Goal: Transaction & Acquisition: Book appointment/travel/reservation

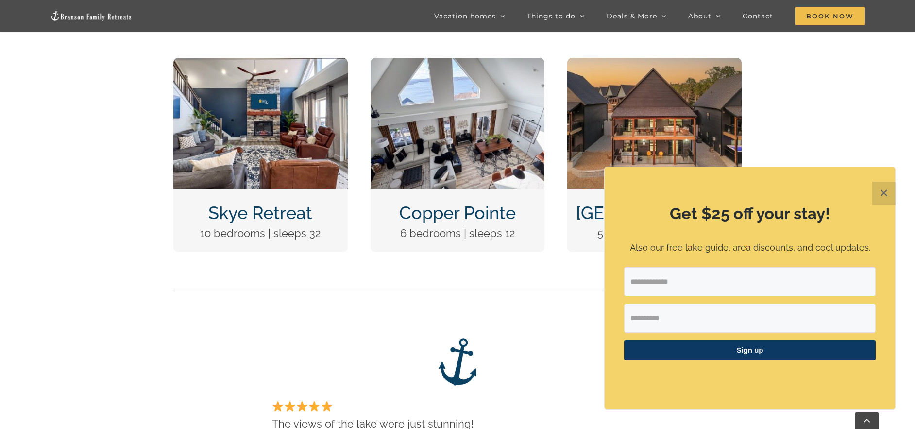
scroll to position [486, 0]
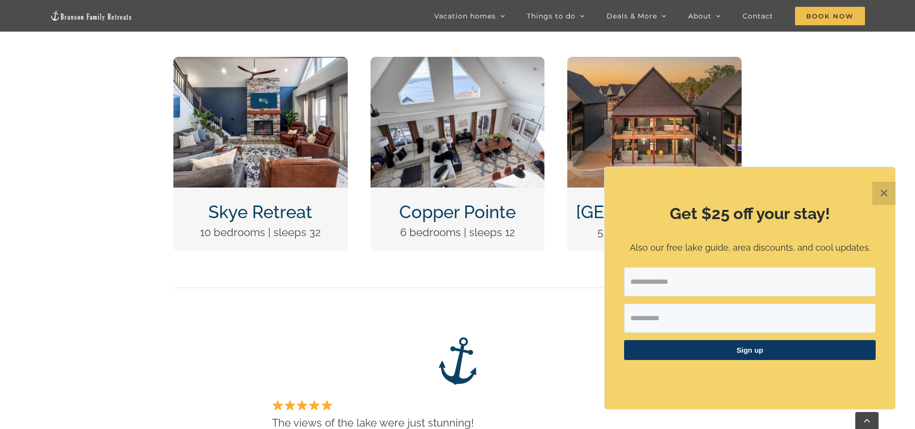
click at [891, 195] on button "✕" at bounding box center [883, 193] width 23 height 23
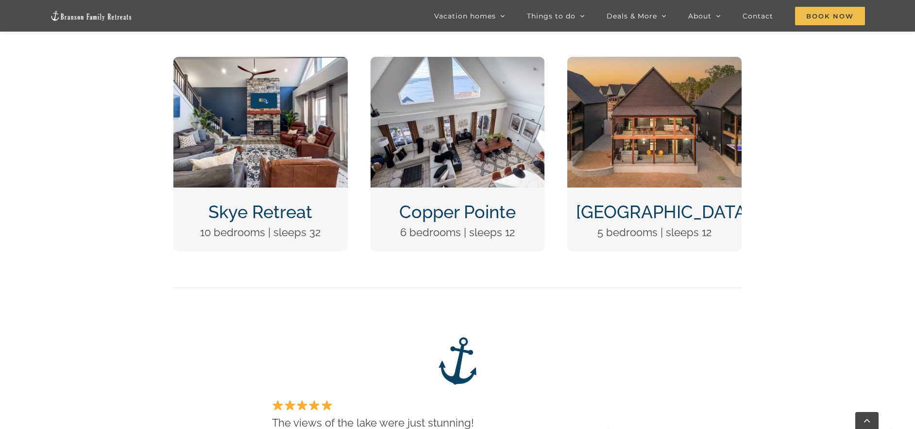
click at [441, 217] on link "Copper Pointe" at bounding box center [457, 212] width 117 height 20
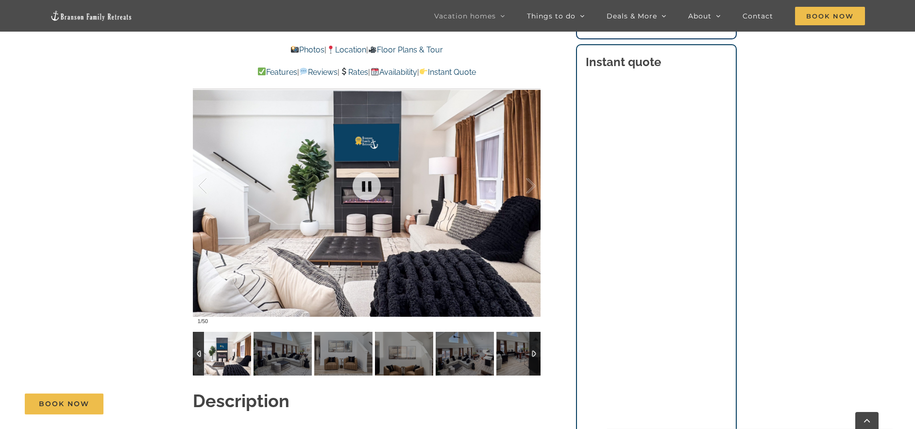
scroll to position [777, 0]
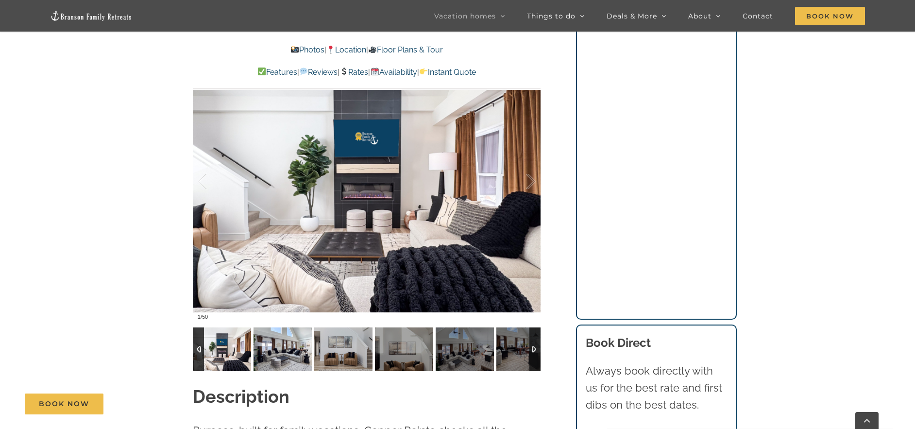
click at [295, 356] on img at bounding box center [283, 349] width 58 height 44
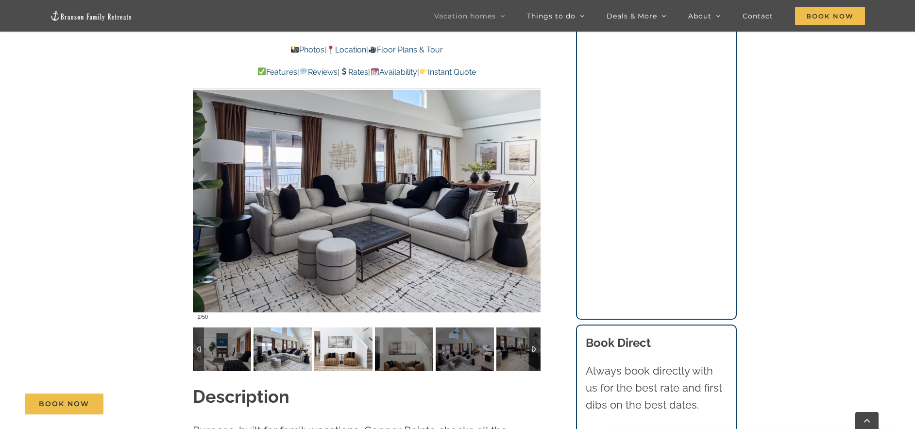
click at [336, 355] on img at bounding box center [343, 349] width 58 height 44
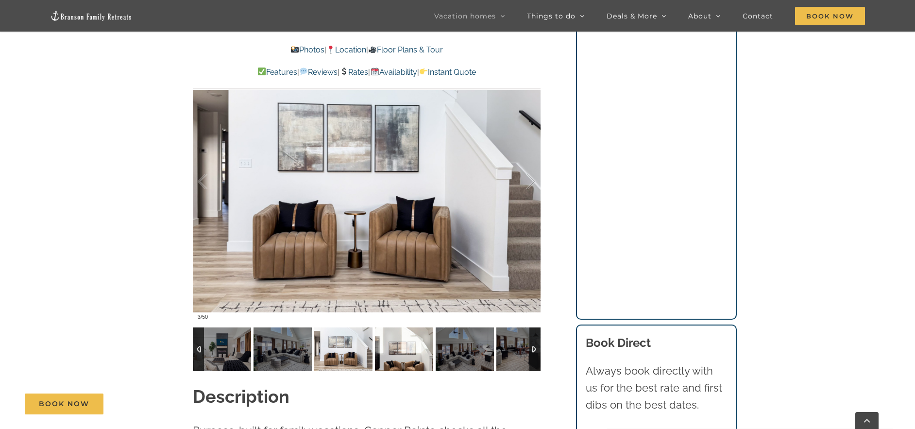
click at [413, 342] on img at bounding box center [404, 349] width 58 height 44
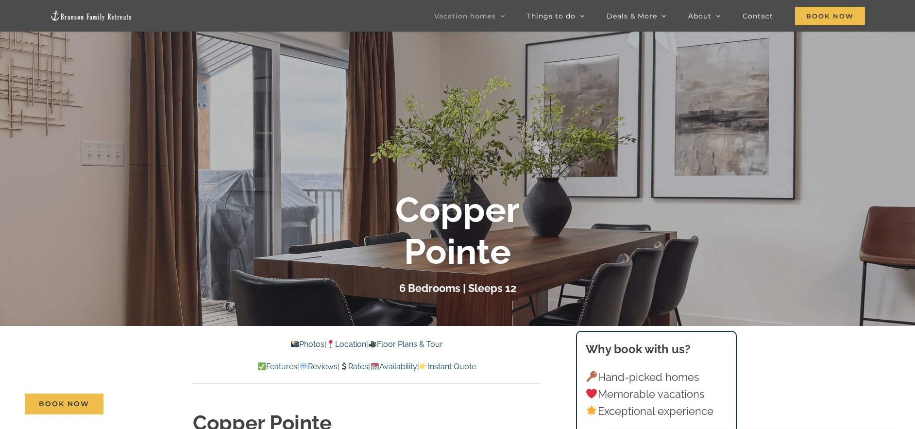
scroll to position [49, 0]
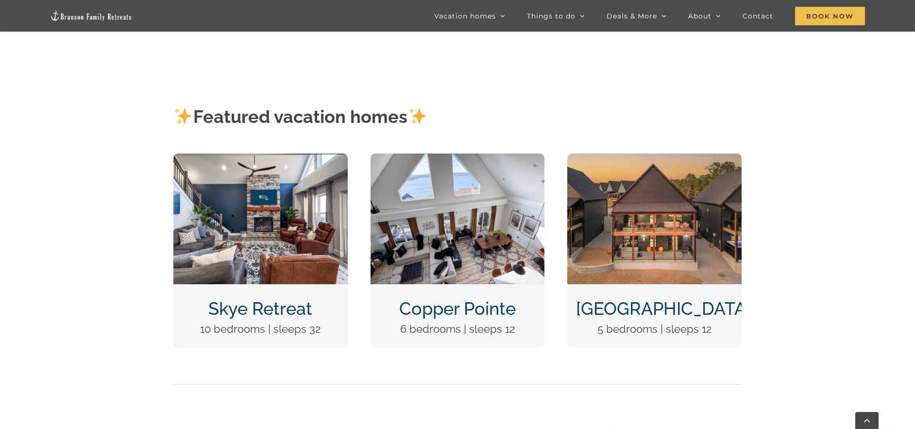
scroll to position [340, 0]
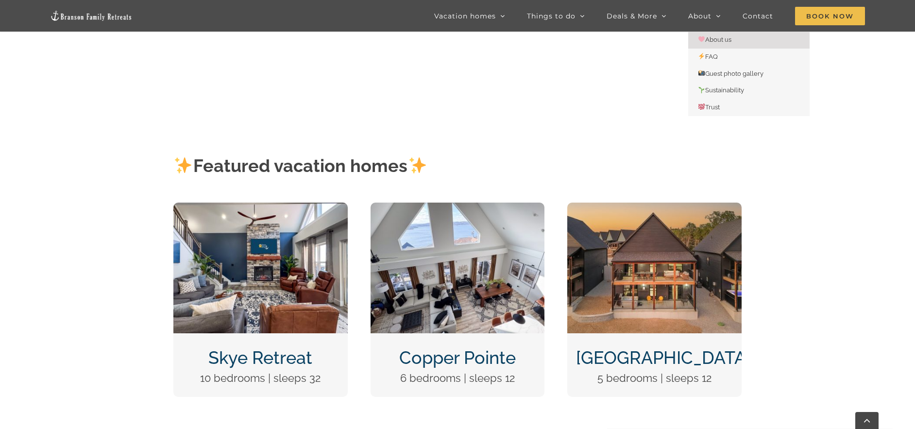
click at [715, 36] on span "About us" at bounding box center [715, 39] width 34 height 7
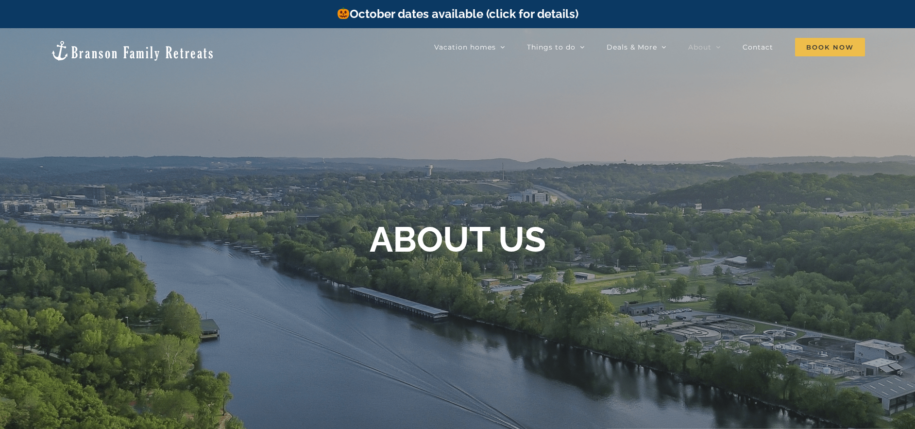
click at [286, 182] on div at bounding box center [457, 242] width 915 height 429
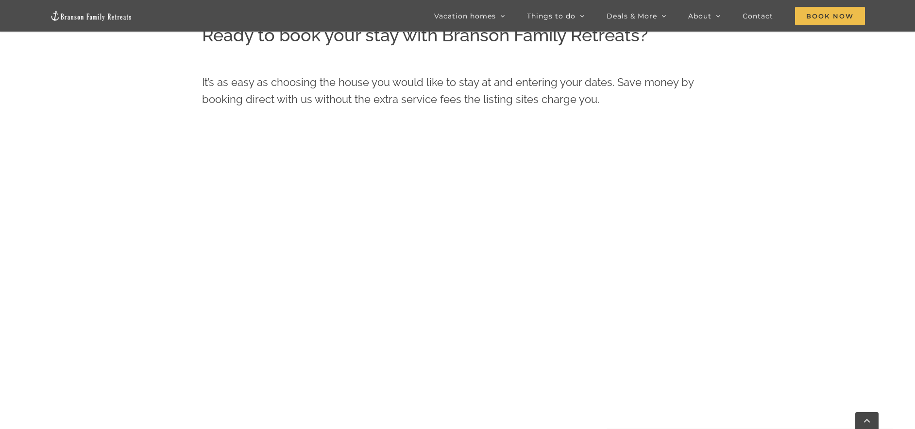
scroll to position [510, 0]
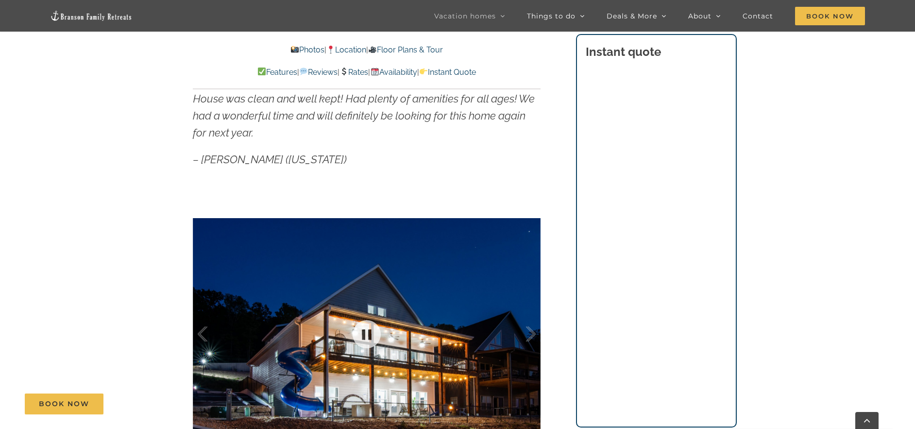
scroll to position [680, 0]
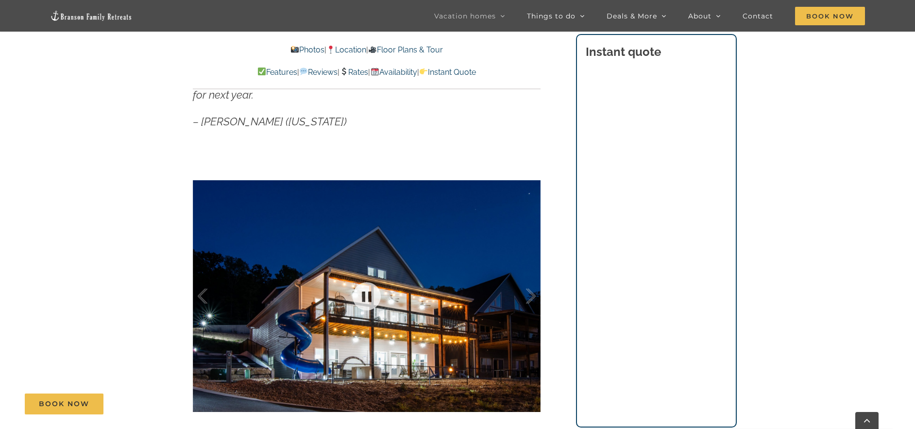
click at [418, 290] on div at bounding box center [367, 296] width 348 height 286
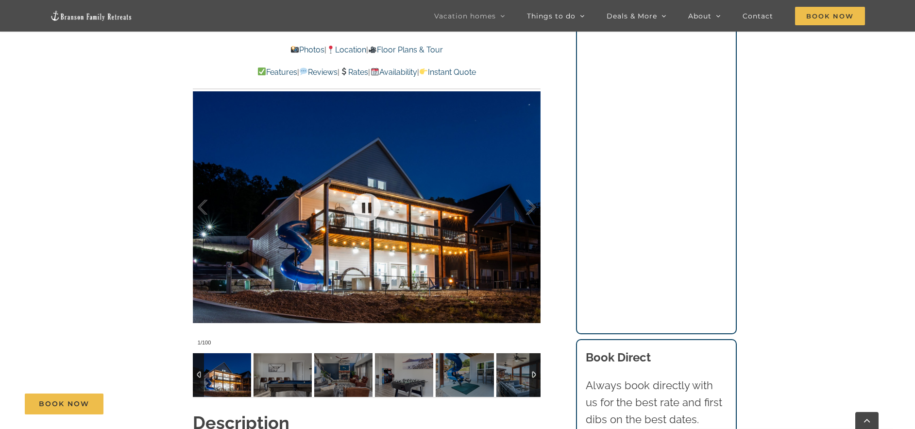
scroll to position [777, 0]
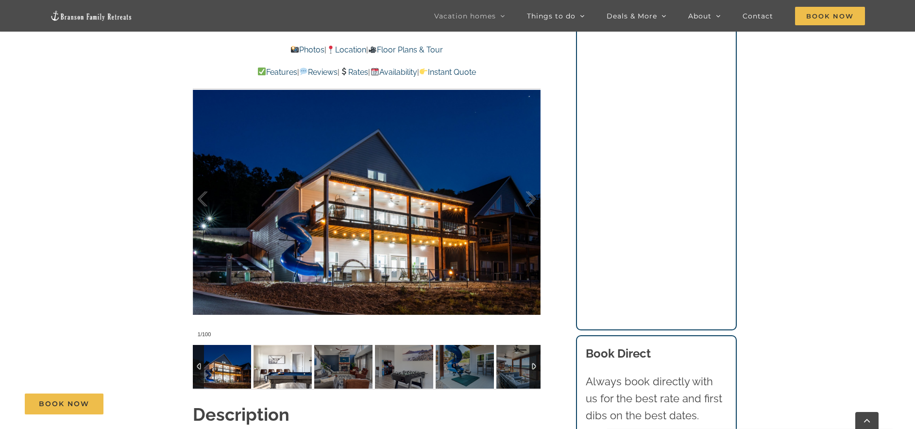
click at [293, 363] on img at bounding box center [283, 367] width 58 height 44
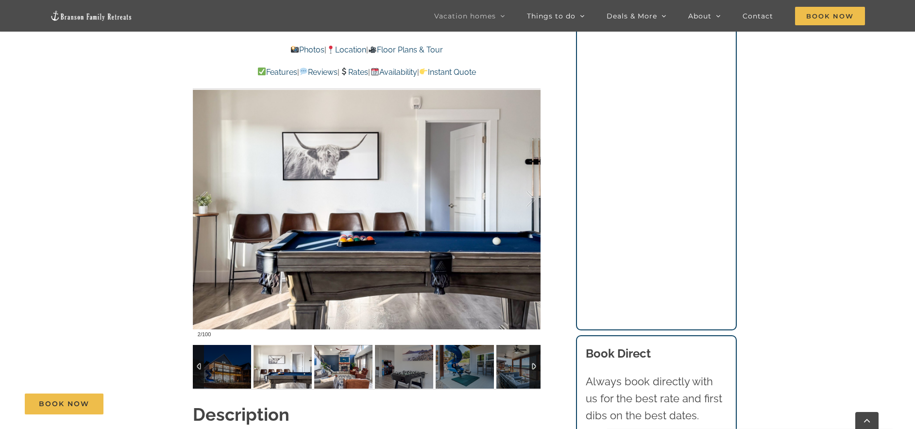
click at [327, 359] on img at bounding box center [343, 367] width 58 height 44
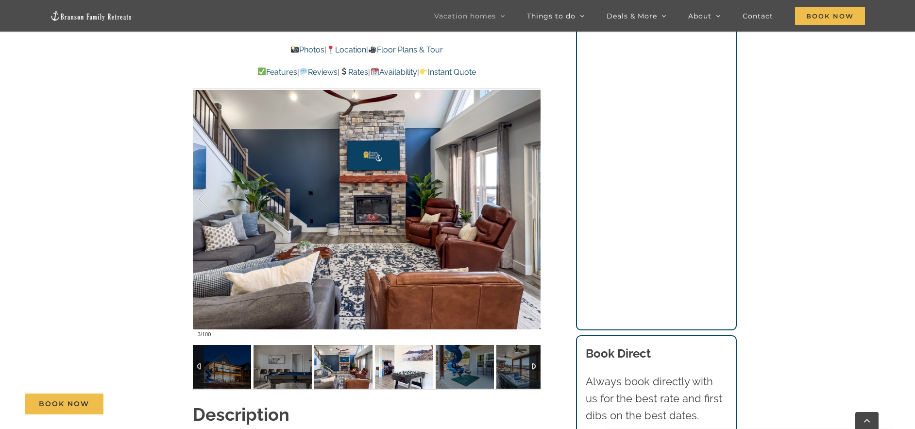
click at [403, 364] on img at bounding box center [404, 367] width 58 height 44
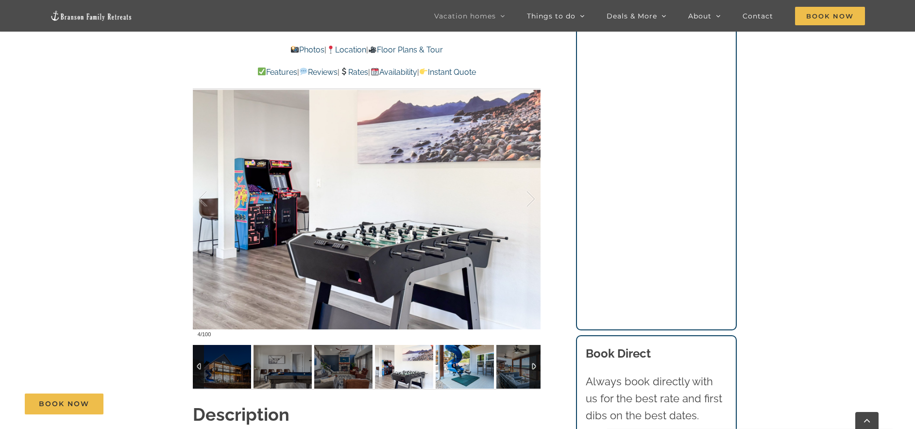
click at [446, 366] on img at bounding box center [465, 367] width 58 height 44
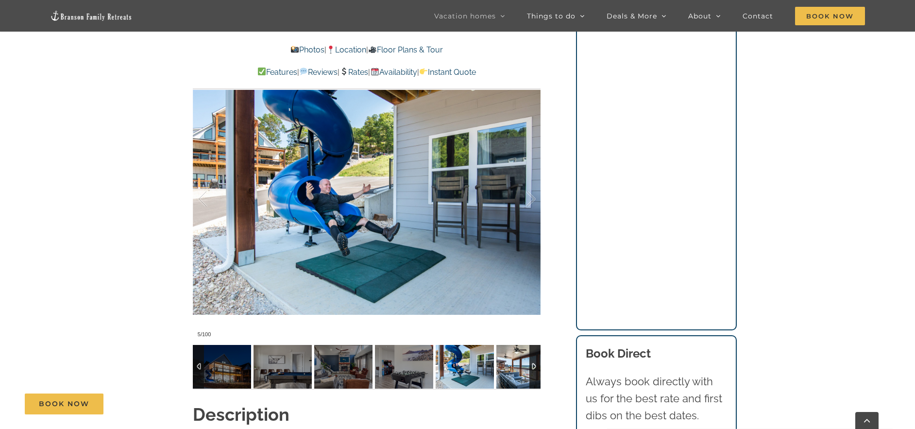
click at [502, 360] on img at bounding box center [525, 367] width 58 height 44
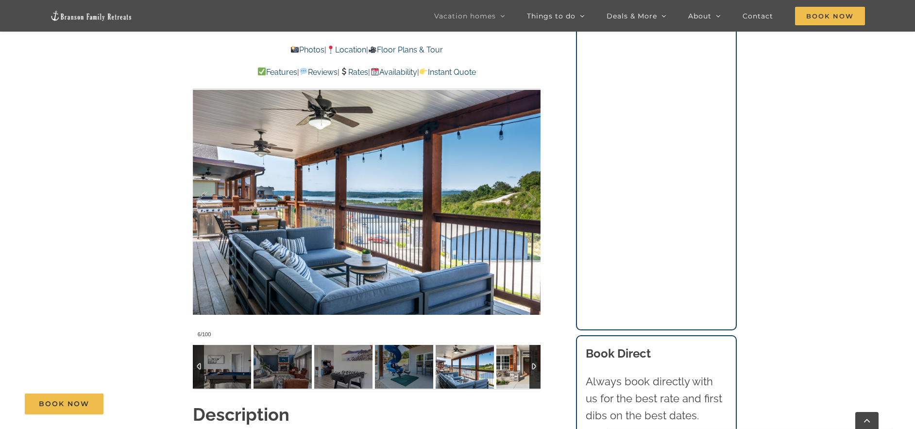
click at [503, 360] on img at bounding box center [525, 367] width 58 height 44
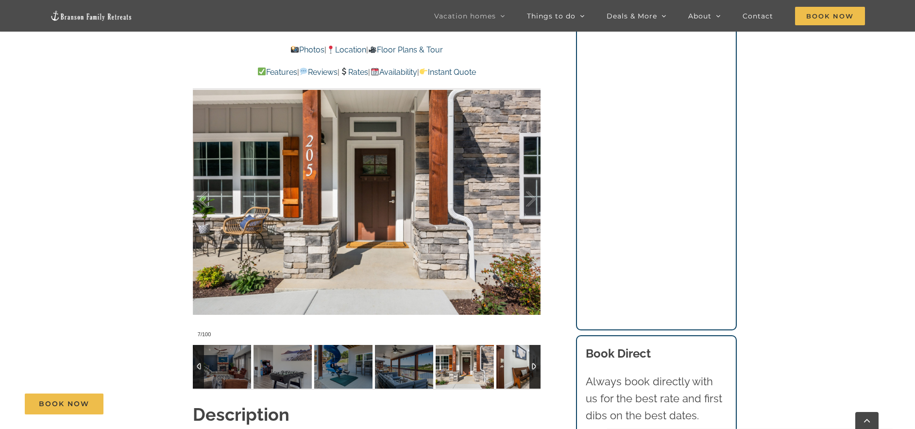
click at [504, 360] on img at bounding box center [525, 367] width 58 height 44
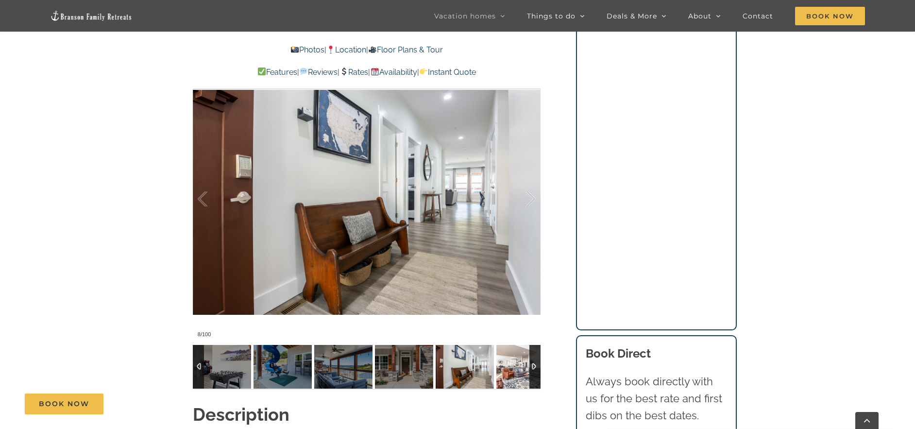
click at [504, 360] on img at bounding box center [525, 367] width 58 height 44
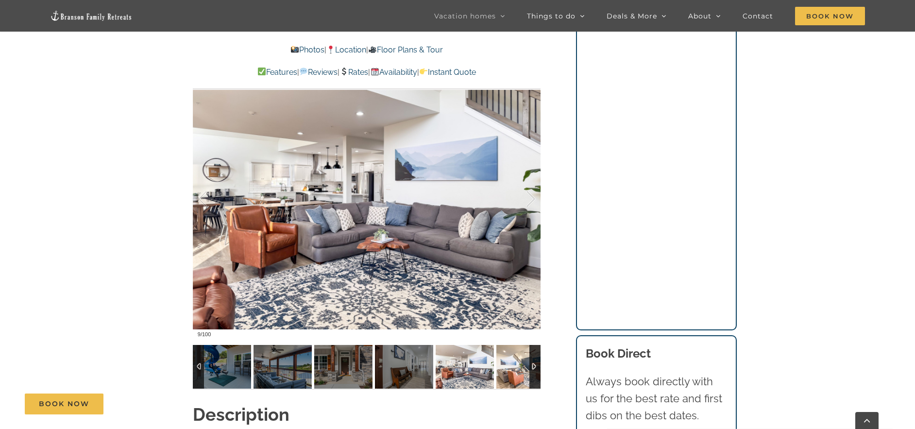
click at [504, 360] on img at bounding box center [525, 367] width 58 height 44
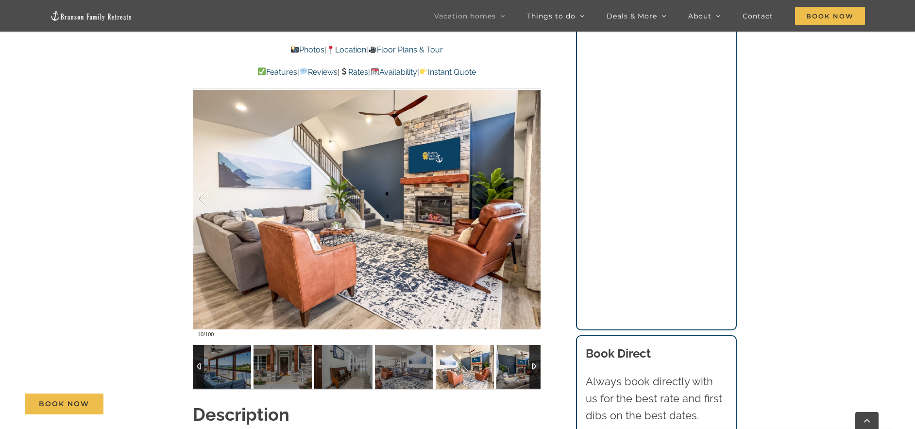
click at [504, 360] on img at bounding box center [525, 367] width 58 height 44
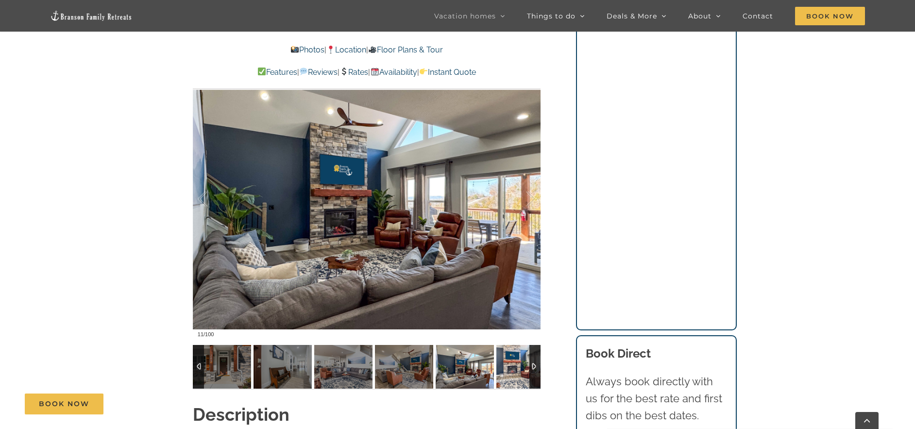
click at [504, 360] on img at bounding box center [525, 367] width 58 height 44
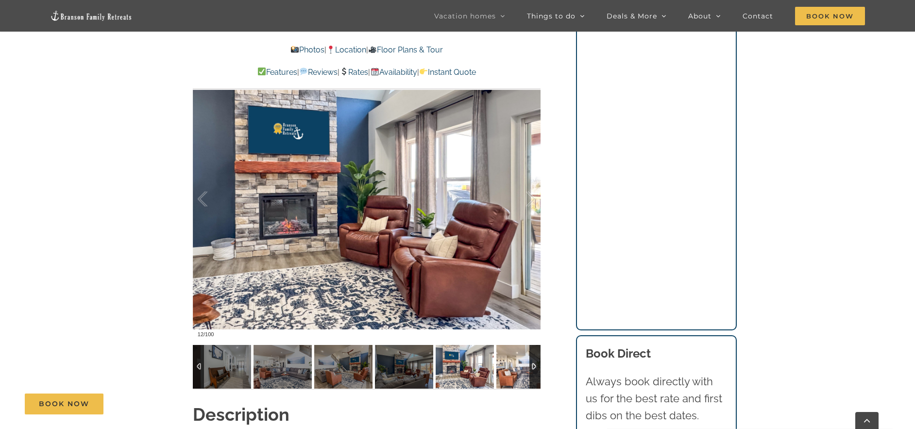
click at [504, 360] on img at bounding box center [525, 367] width 58 height 44
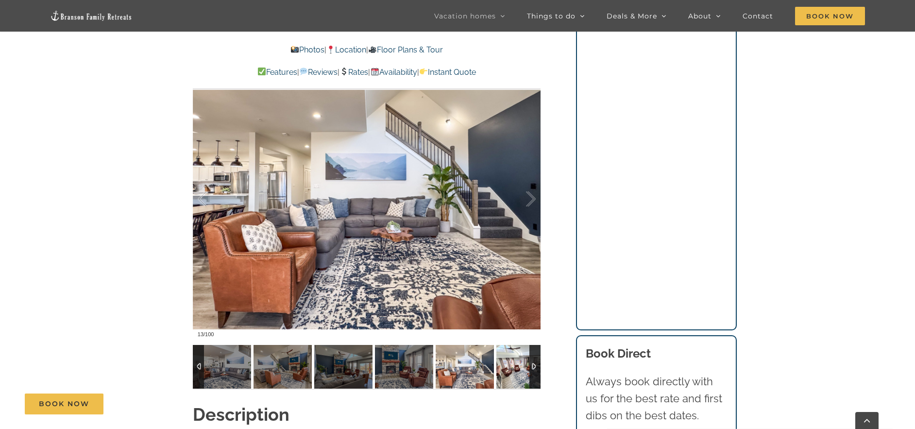
click at [504, 360] on img at bounding box center [525, 367] width 58 height 44
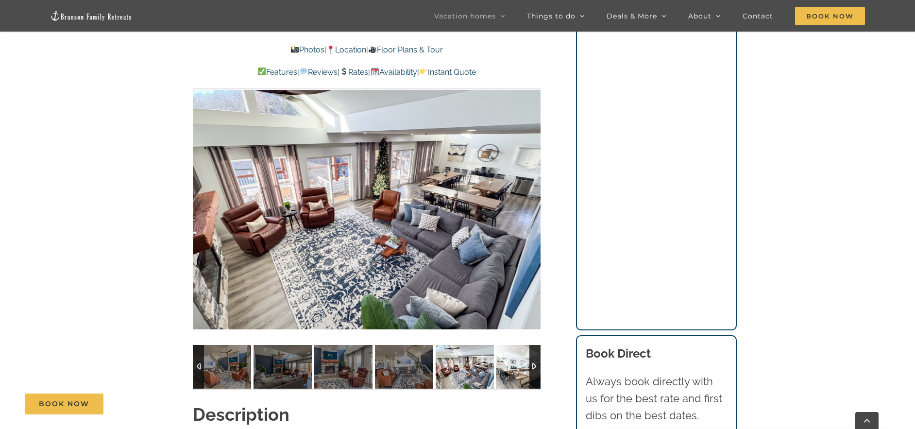
click at [504, 360] on img at bounding box center [525, 367] width 58 height 44
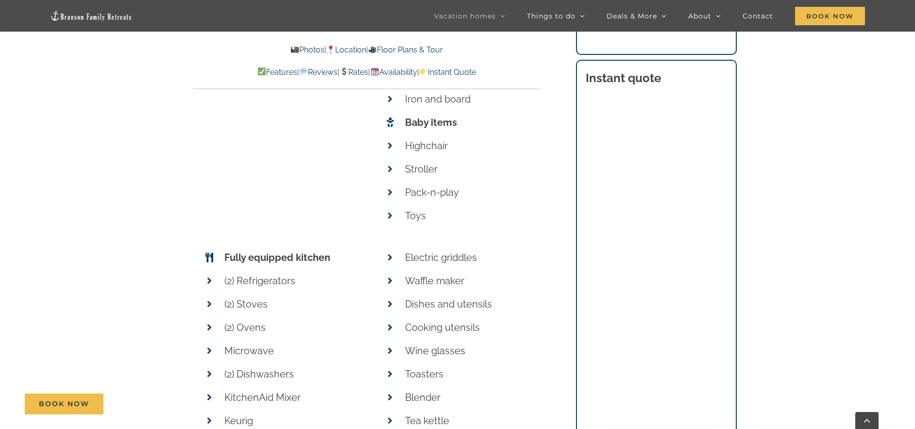
scroll to position [4566, 0]
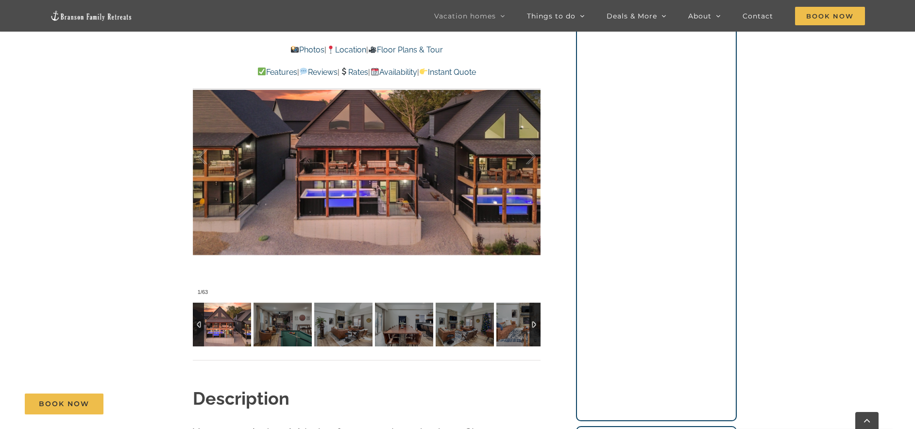
scroll to position [777, 0]
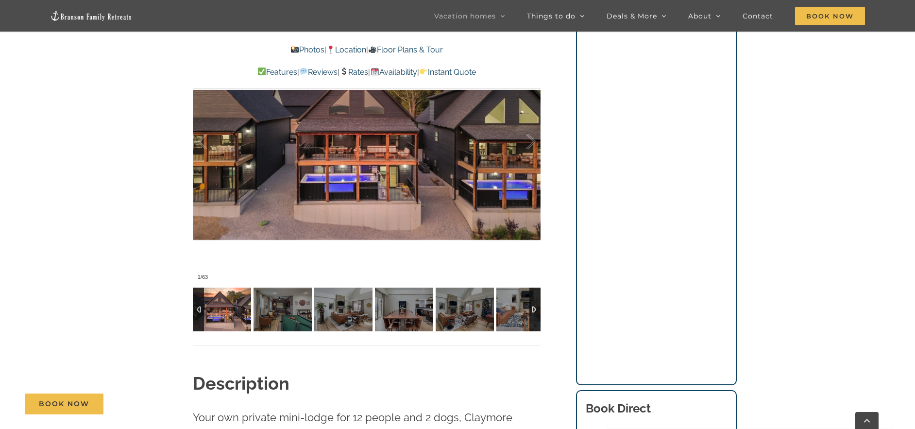
click at [529, 299] on div at bounding box center [534, 310] width 11 height 44
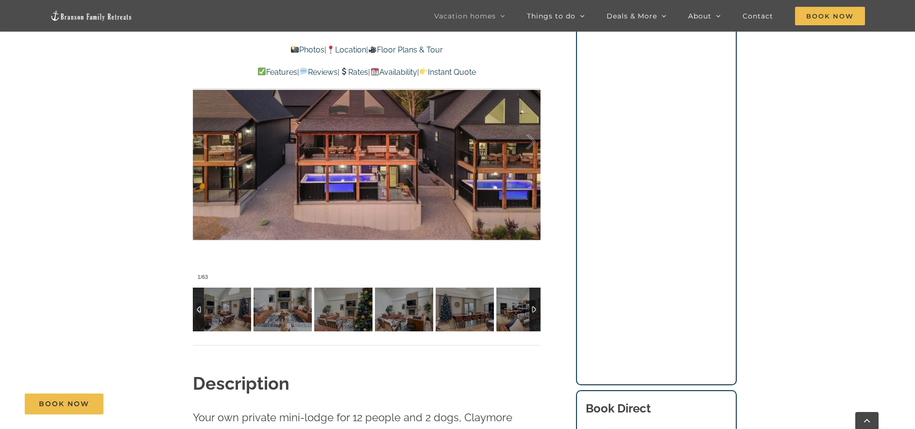
click at [530, 299] on div at bounding box center [534, 310] width 11 height 44
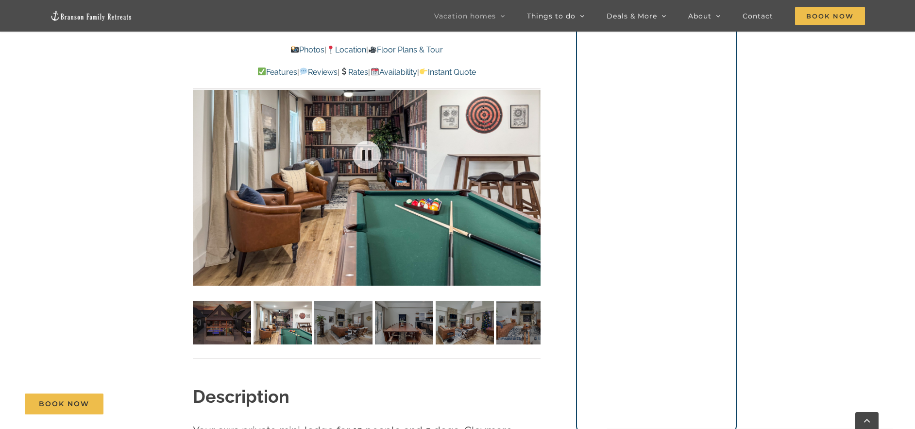
scroll to position [729, 0]
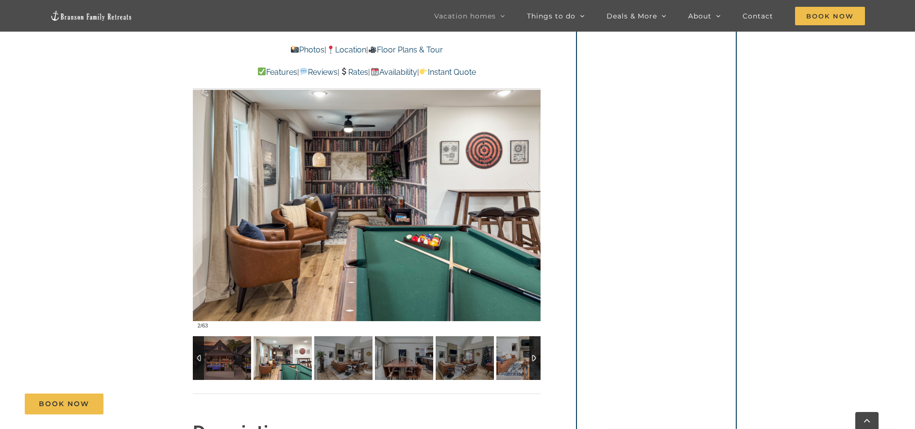
click at [534, 356] on div at bounding box center [534, 358] width 11 height 44
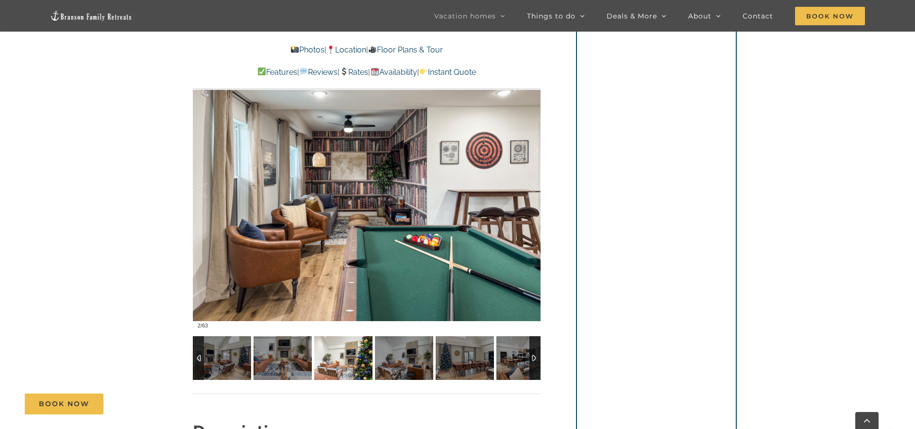
click at [359, 347] on img at bounding box center [343, 358] width 58 height 44
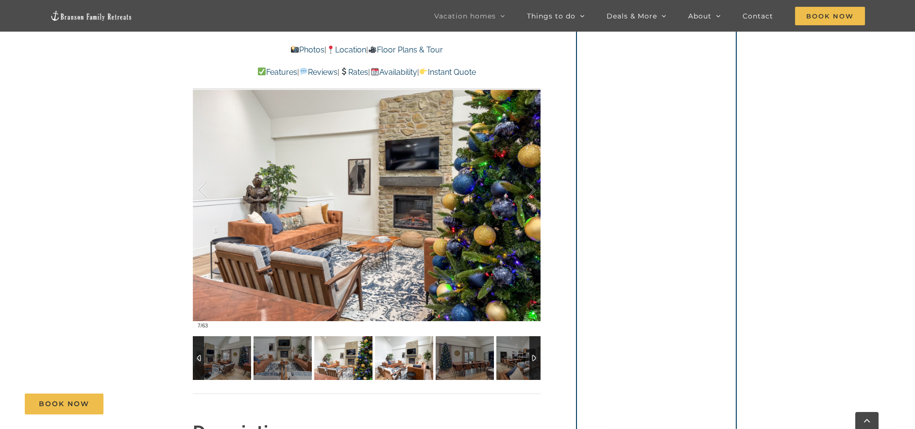
click at [376, 346] on img at bounding box center [404, 358] width 58 height 44
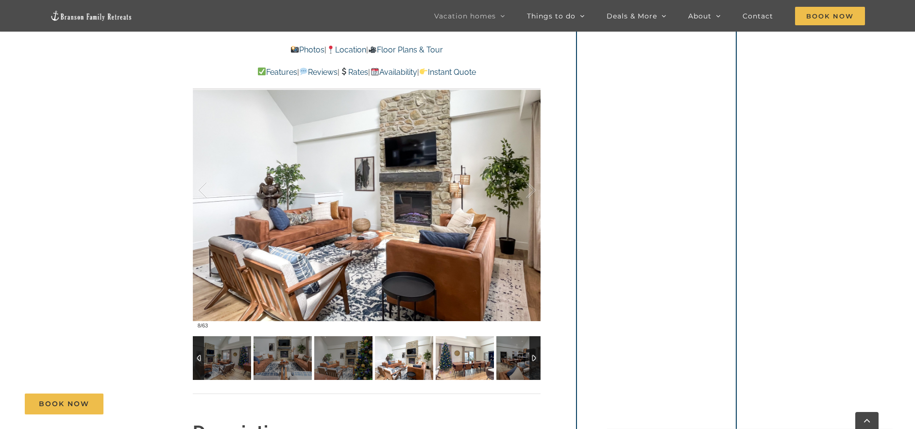
click at [464, 355] on img at bounding box center [465, 358] width 58 height 44
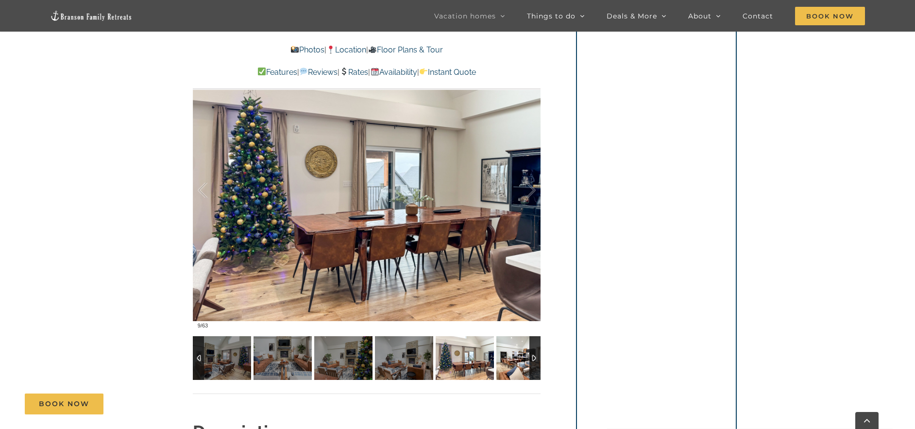
click at [498, 355] on img at bounding box center [525, 358] width 58 height 44
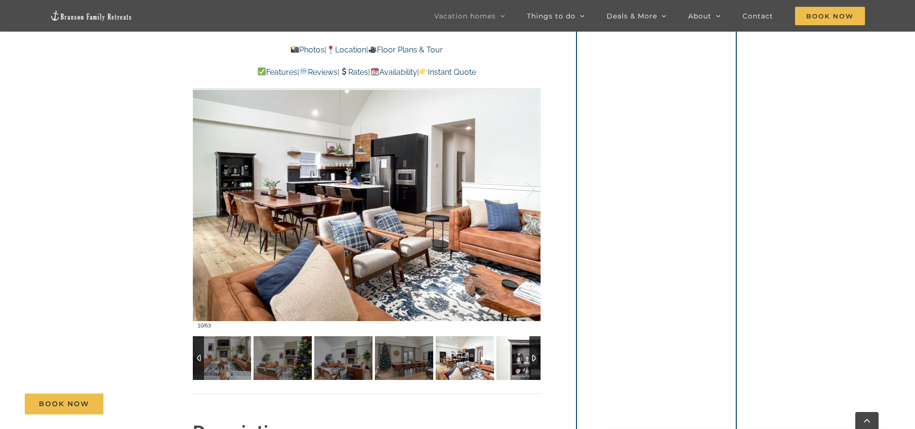
click at [515, 353] on img at bounding box center [525, 358] width 58 height 44
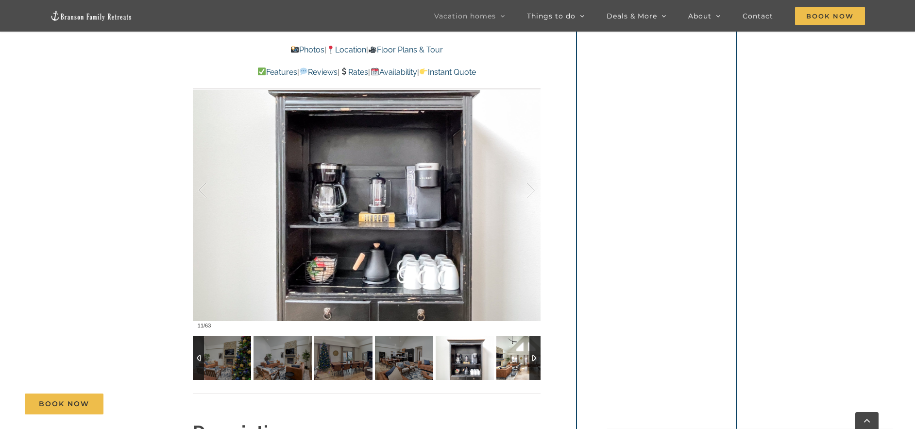
click at [515, 353] on img at bounding box center [525, 358] width 58 height 44
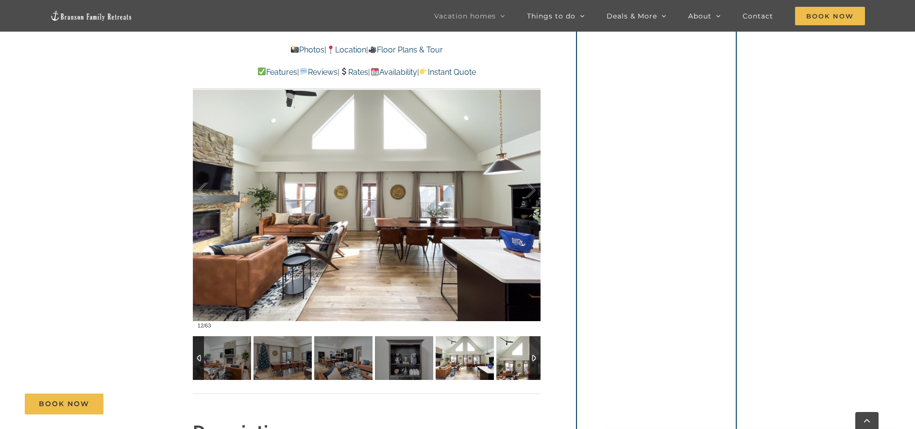
click at [515, 353] on img at bounding box center [525, 358] width 58 height 44
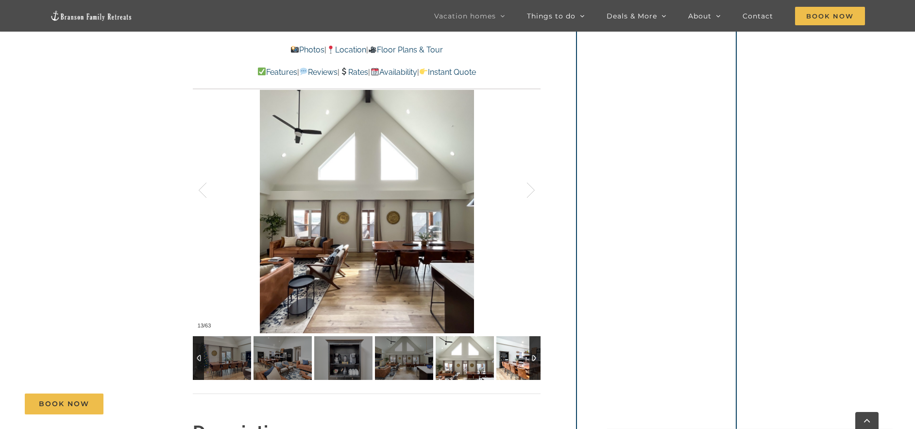
click at [515, 353] on img at bounding box center [525, 358] width 58 height 44
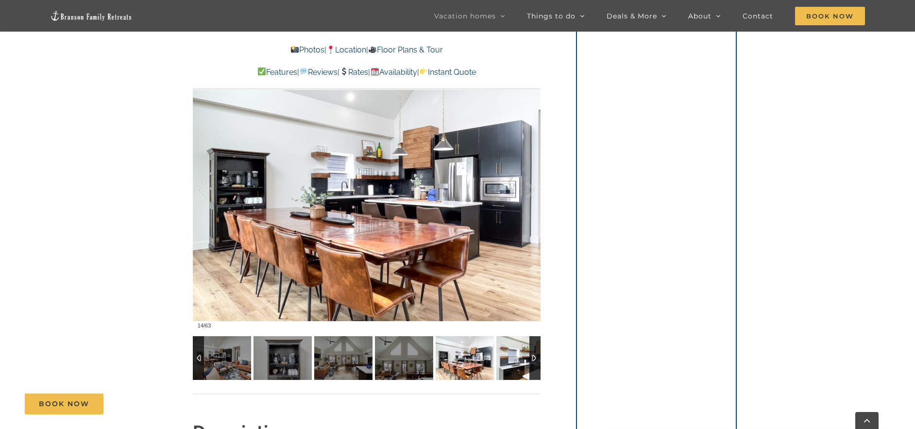
click at [515, 353] on img at bounding box center [525, 358] width 58 height 44
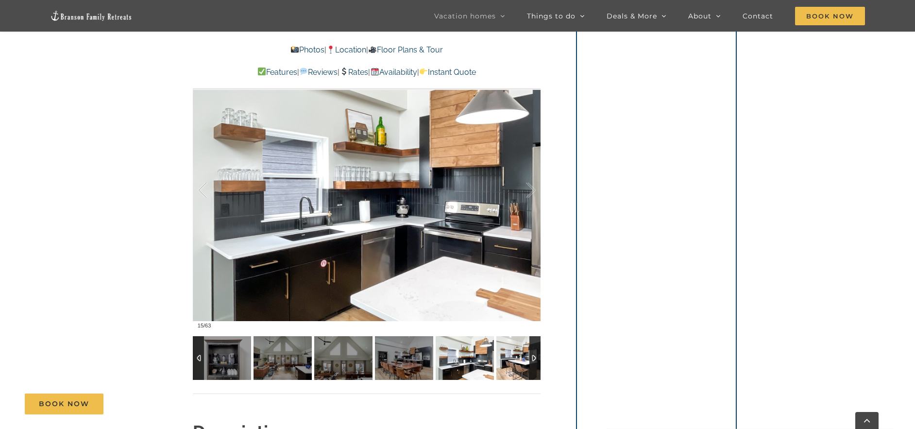
click at [515, 353] on img at bounding box center [525, 358] width 58 height 44
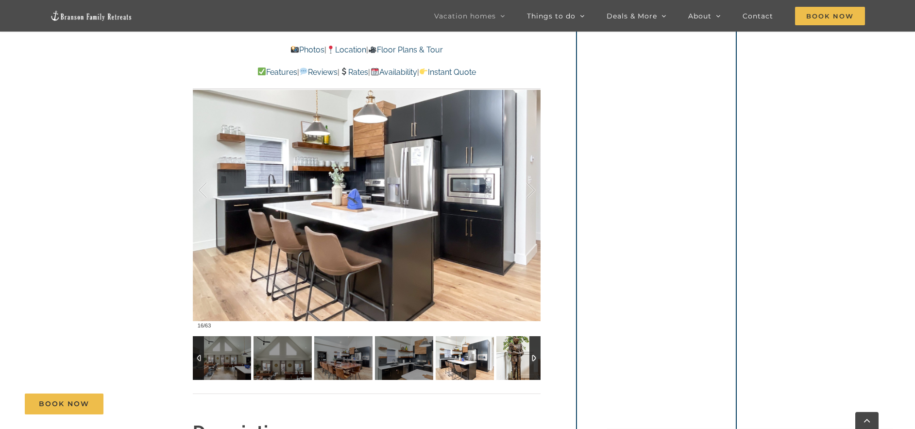
click at [515, 353] on img at bounding box center [525, 358] width 58 height 44
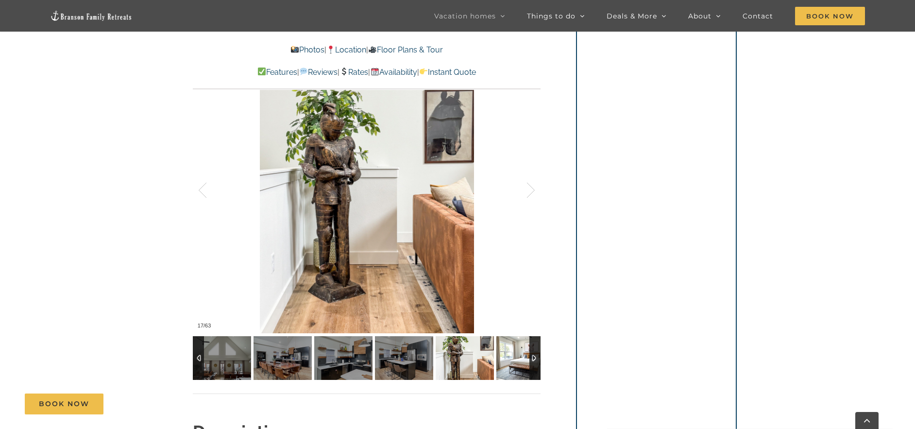
click at [515, 353] on img at bounding box center [525, 358] width 58 height 44
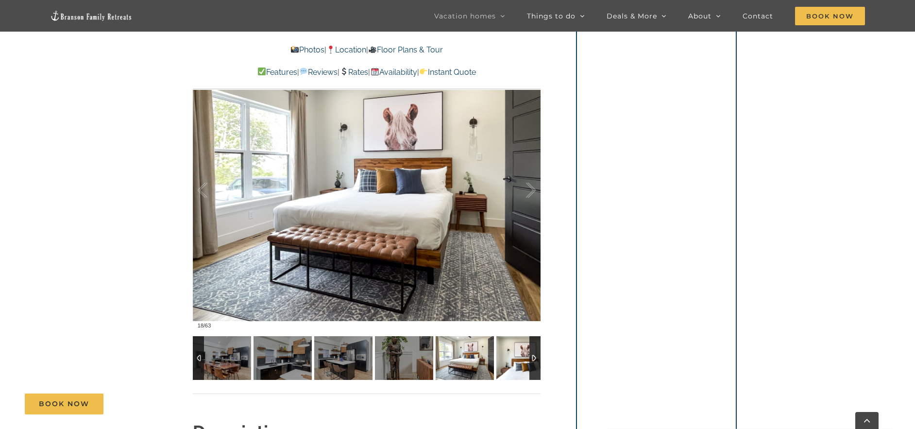
click at [515, 353] on img at bounding box center [525, 358] width 58 height 44
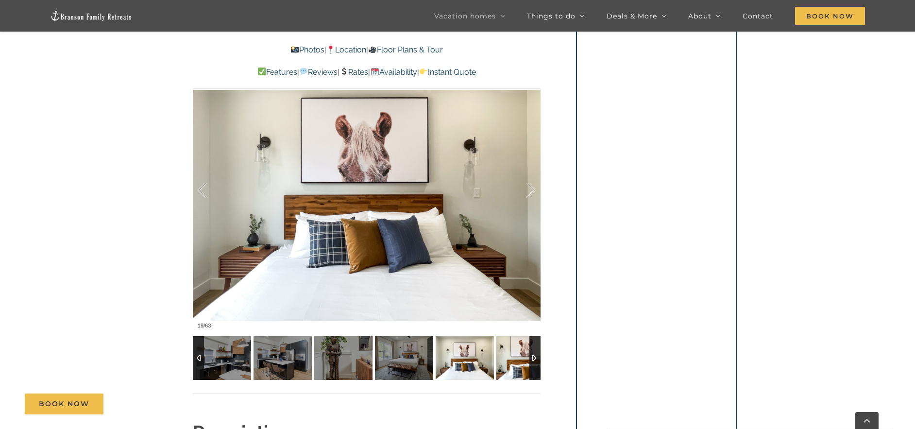
click at [515, 353] on img at bounding box center [525, 358] width 58 height 44
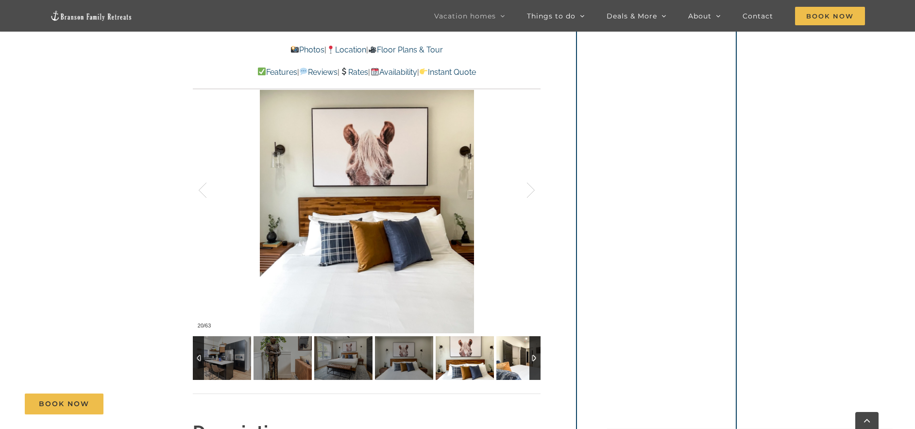
click at [515, 353] on img at bounding box center [525, 358] width 58 height 44
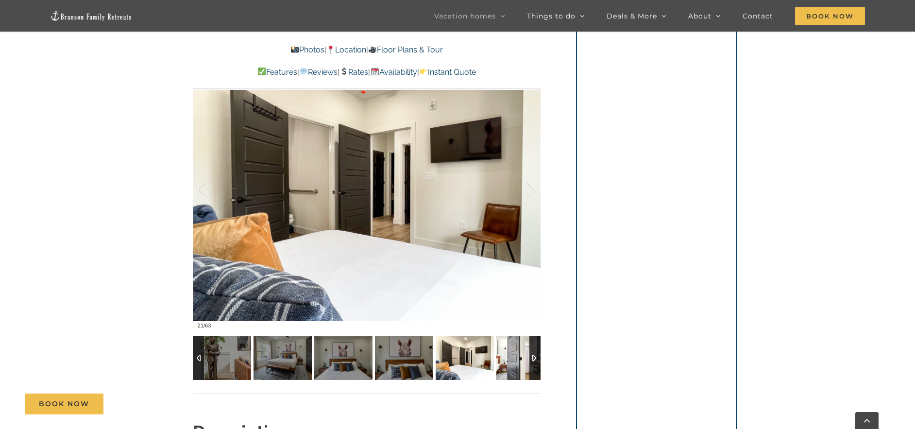
click at [515, 353] on img at bounding box center [525, 358] width 58 height 44
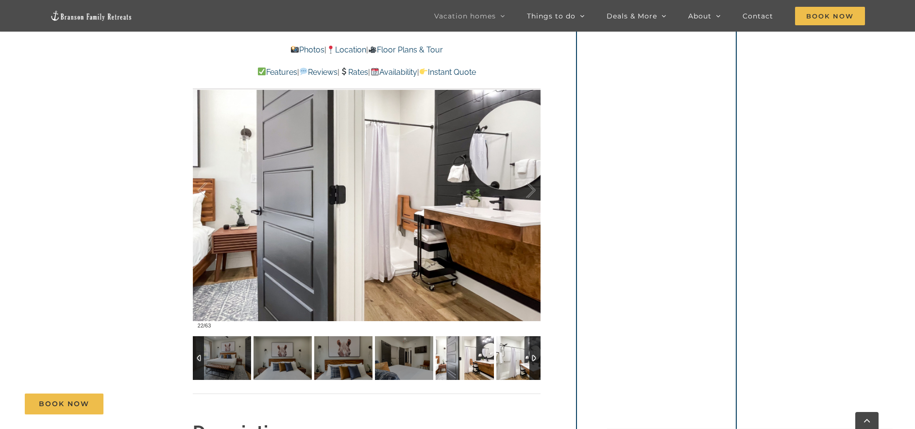
click at [515, 353] on img at bounding box center [525, 358] width 58 height 44
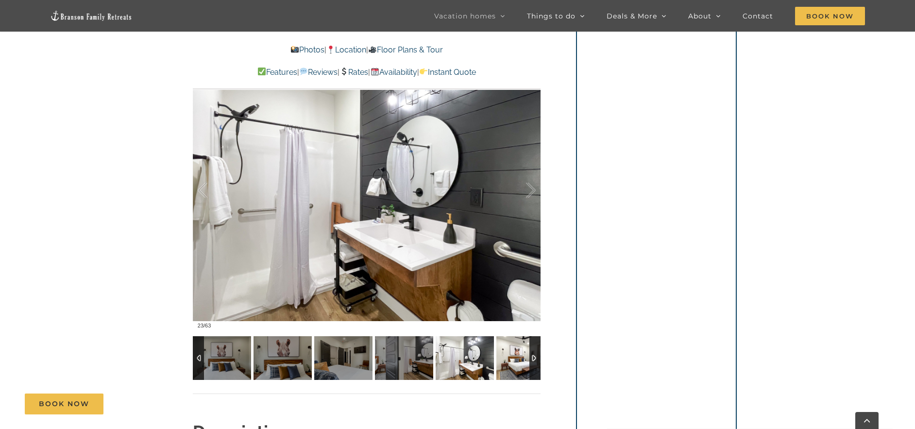
click at [515, 353] on img at bounding box center [525, 358] width 58 height 44
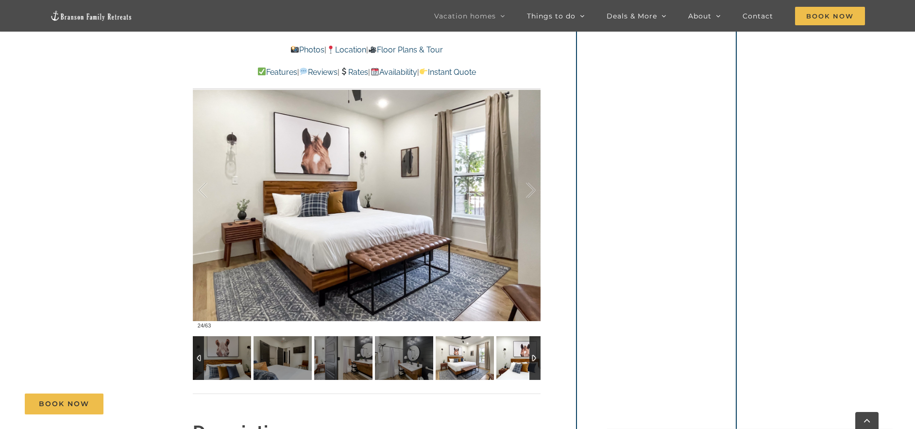
click at [515, 353] on img at bounding box center [525, 358] width 58 height 44
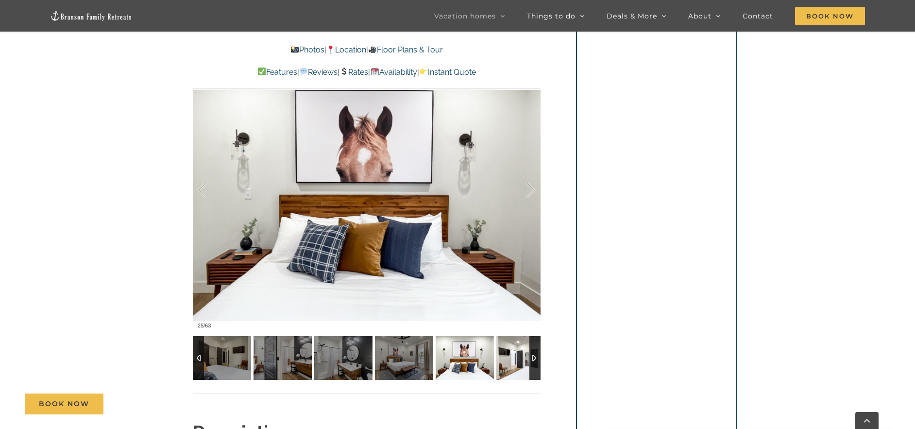
click at [515, 353] on img at bounding box center [525, 358] width 58 height 44
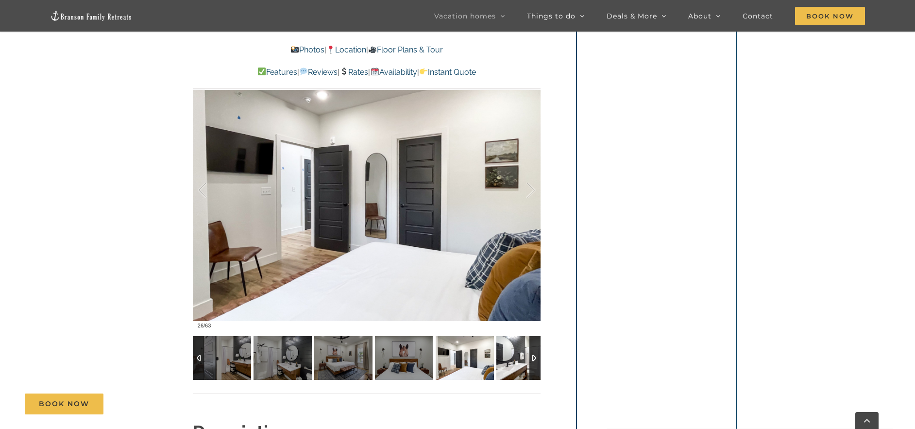
click at [515, 353] on img at bounding box center [525, 358] width 58 height 44
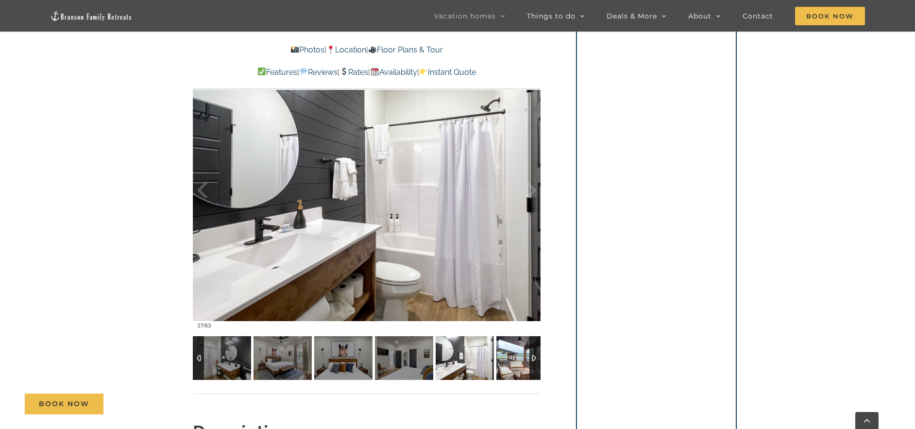
click at [515, 353] on img at bounding box center [525, 358] width 58 height 44
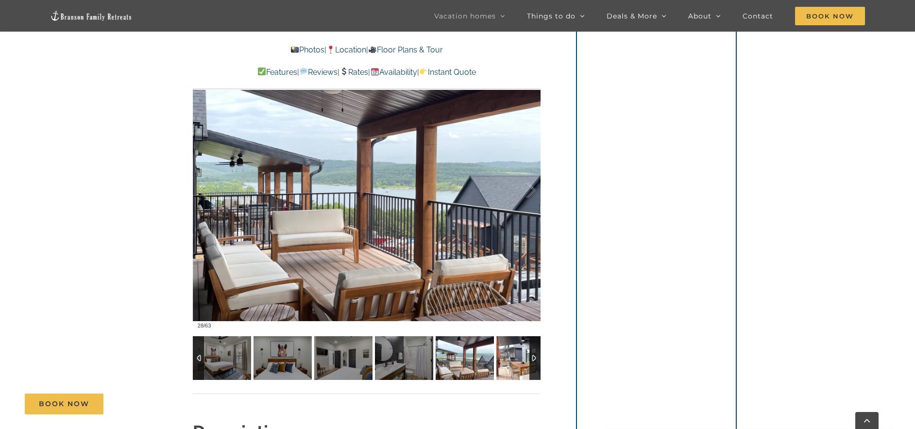
click at [515, 353] on img at bounding box center [525, 358] width 58 height 44
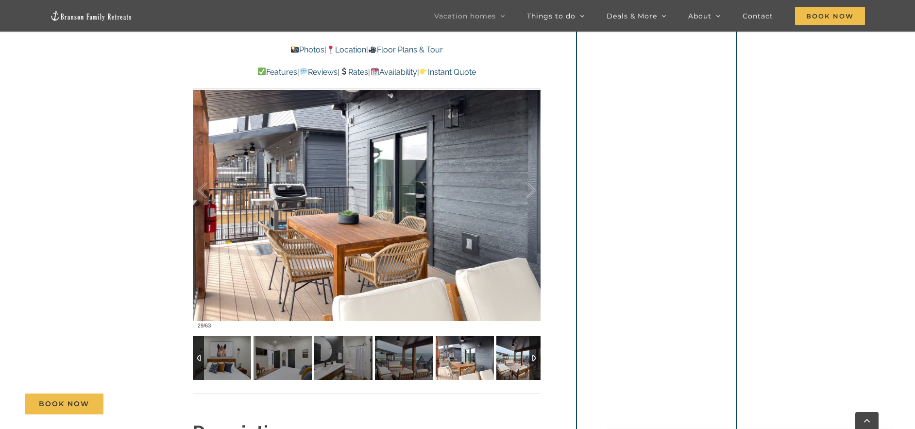
click at [515, 353] on img at bounding box center [525, 358] width 58 height 44
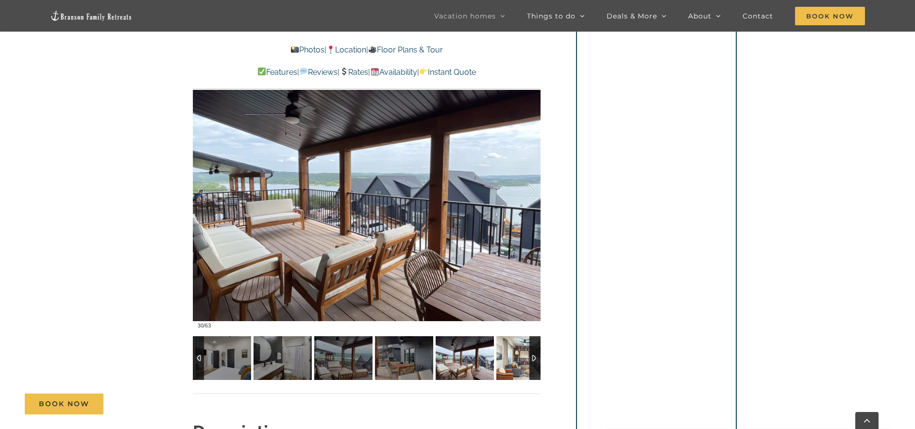
click at [516, 352] on img at bounding box center [525, 358] width 58 height 44
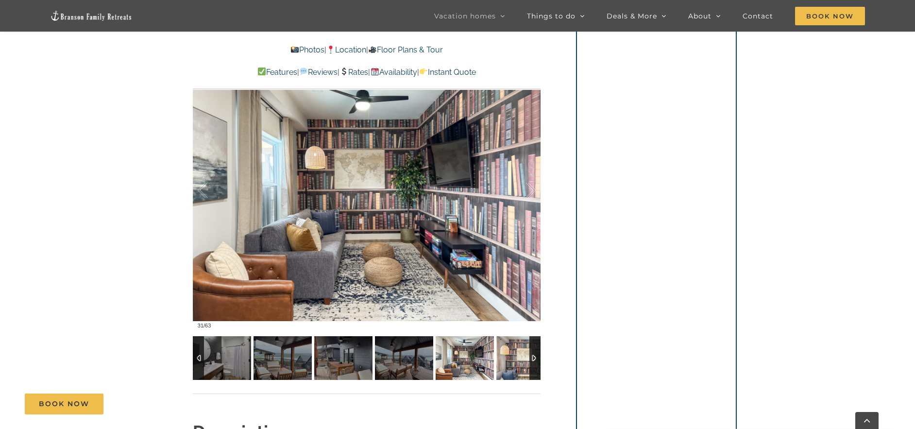
click at [516, 352] on img at bounding box center [525, 358] width 58 height 44
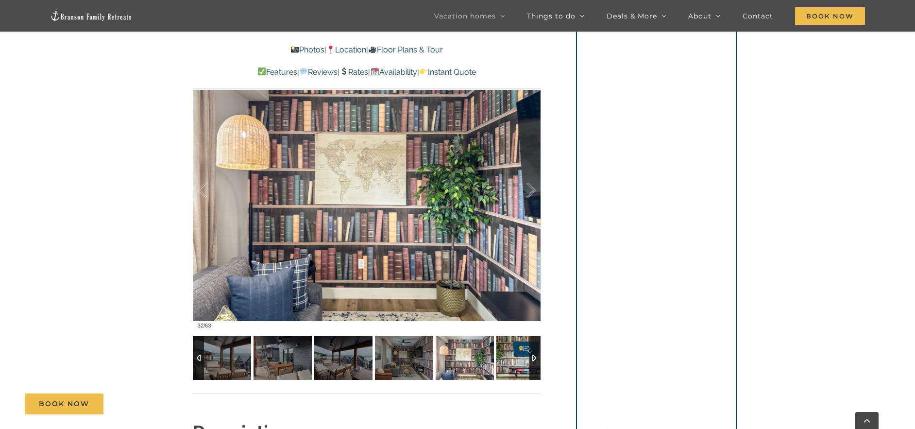
click at [516, 352] on img at bounding box center [525, 358] width 58 height 44
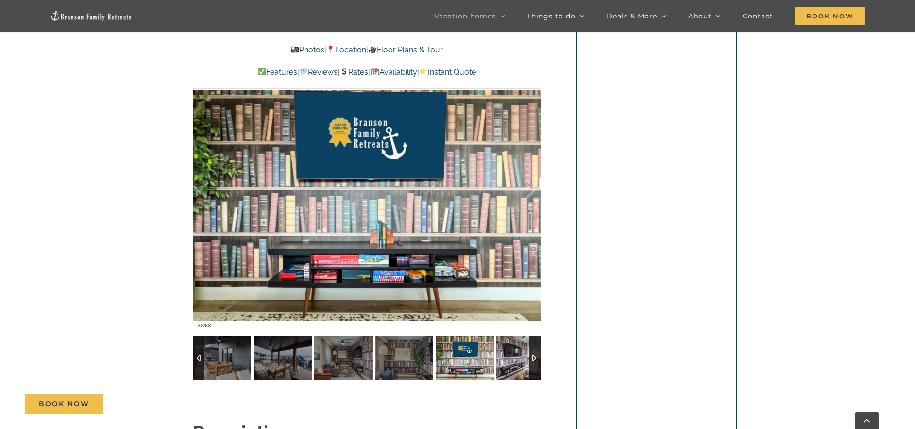
click at [516, 352] on img at bounding box center [525, 358] width 58 height 44
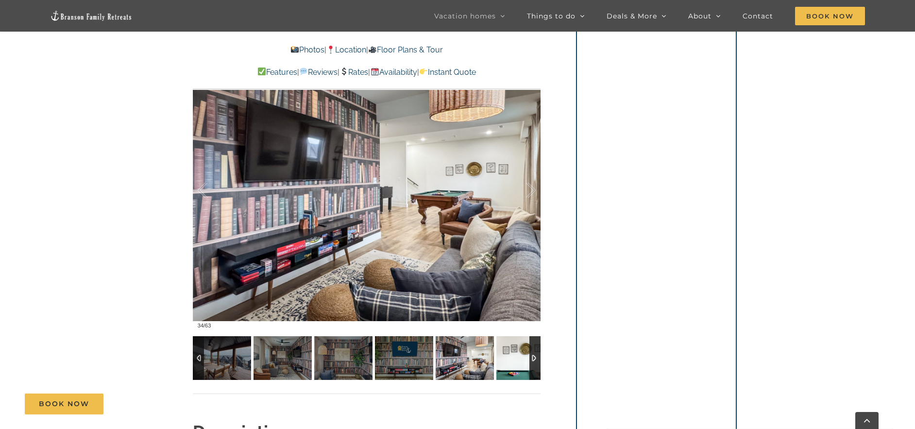
click at [519, 349] on img at bounding box center [525, 358] width 58 height 44
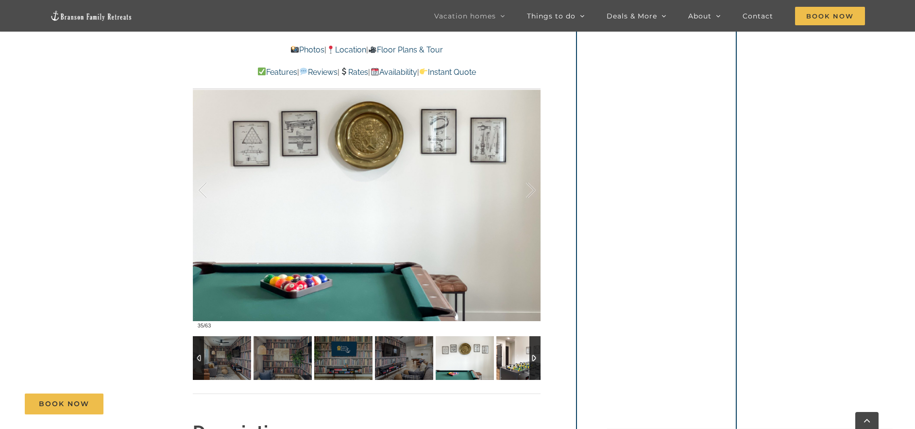
click at [519, 349] on img at bounding box center [525, 358] width 58 height 44
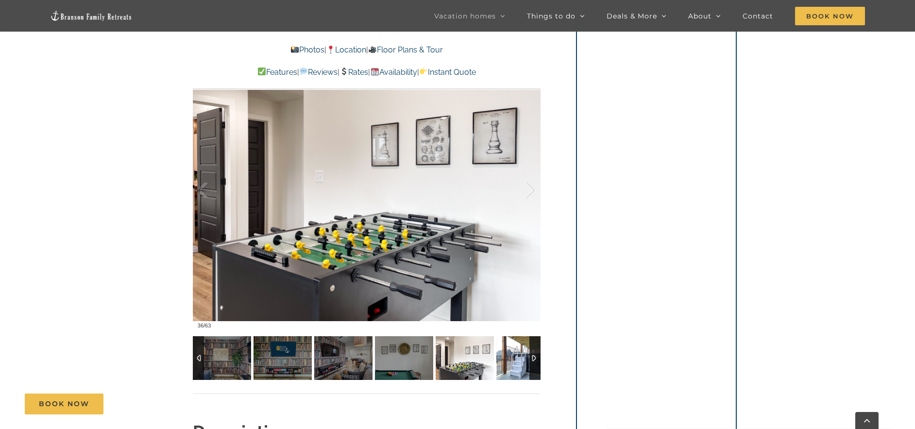
click at [519, 349] on img at bounding box center [525, 358] width 58 height 44
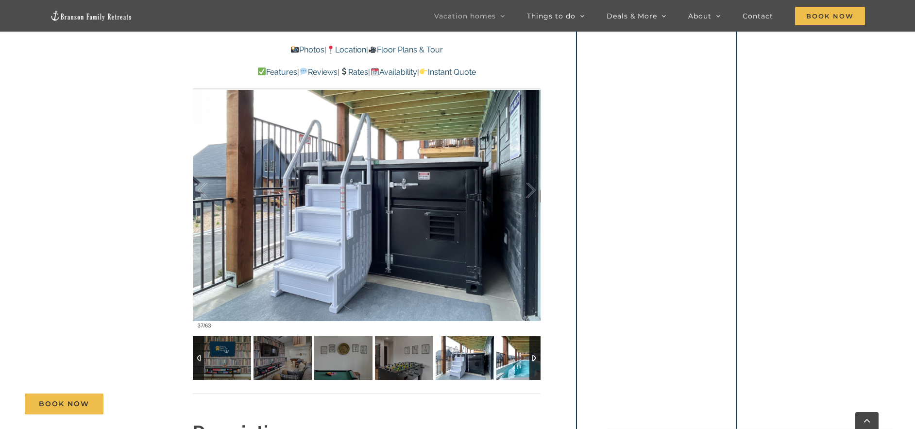
click at [519, 349] on img at bounding box center [525, 358] width 58 height 44
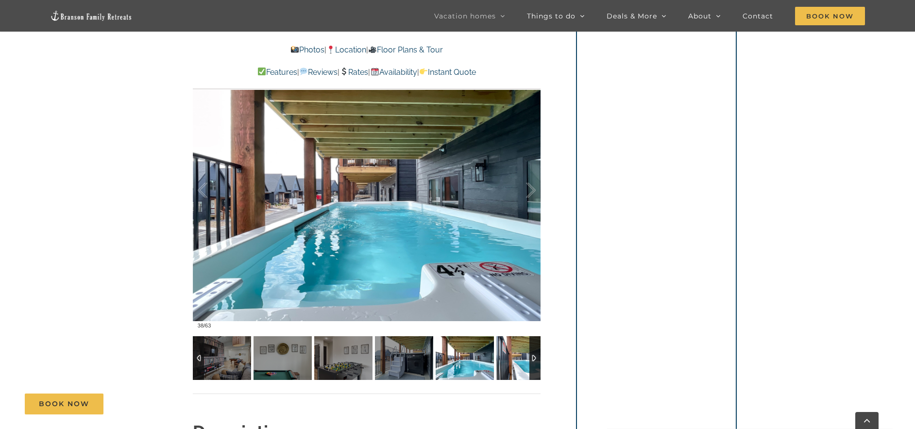
click at [519, 349] on img at bounding box center [525, 358] width 58 height 44
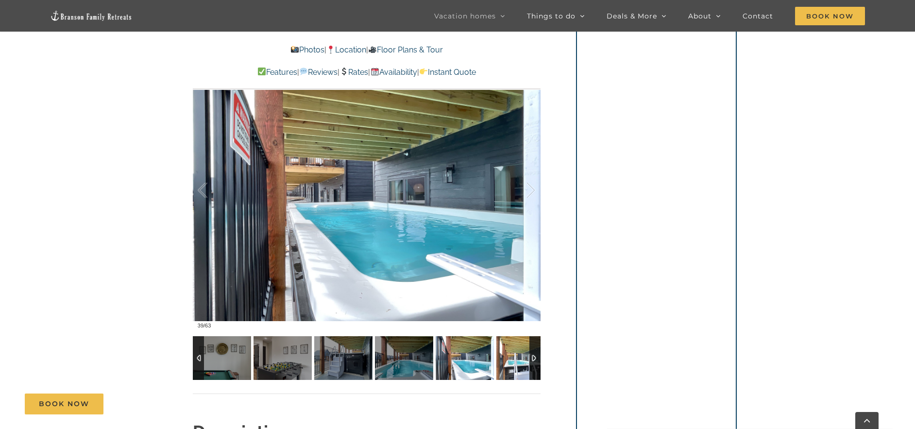
click at [519, 349] on img at bounding box center [525, 358] width 58 height 44
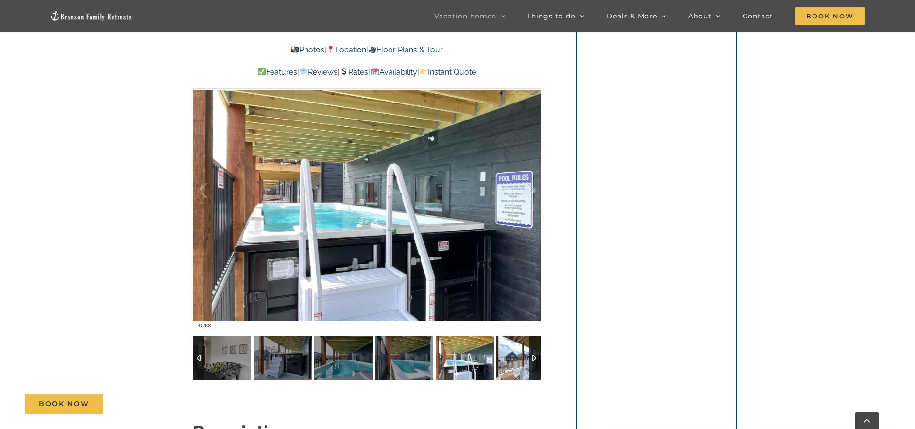
click at [519, 349] on img at bounding box center [525, 358] width 58 height 44
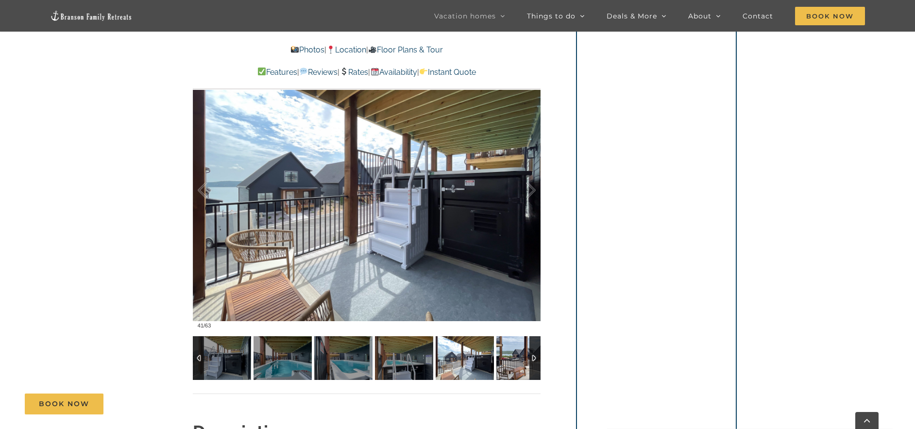
click at [519, 349] on img at bounding box center [525, 358] width 58 height 44
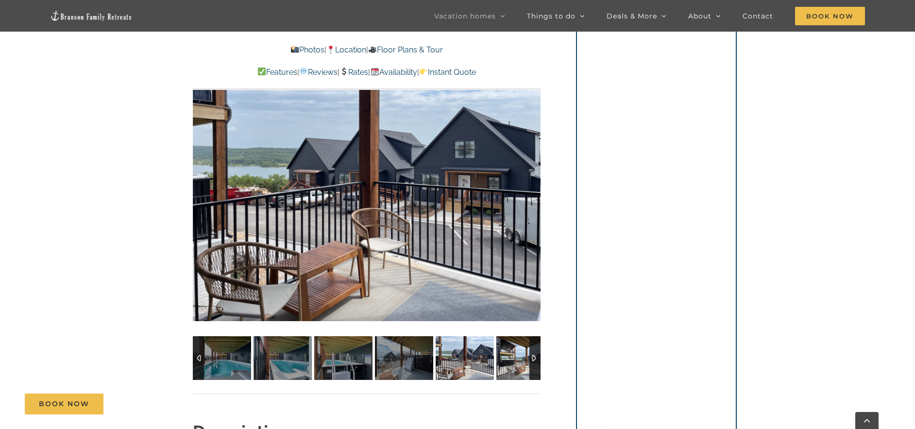
click at [519, 349] on img at bounding box center [525, 358] width 58 height 44
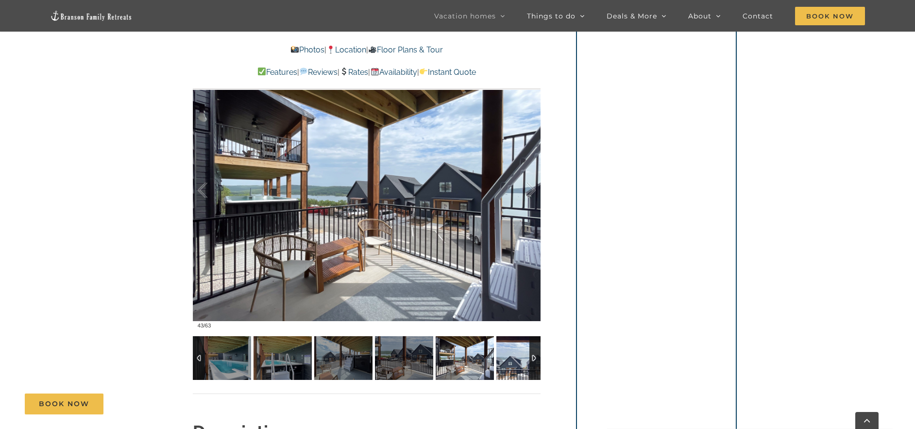
click at [518, 350] on img at bounding box center [525, 358] width 58 height 44
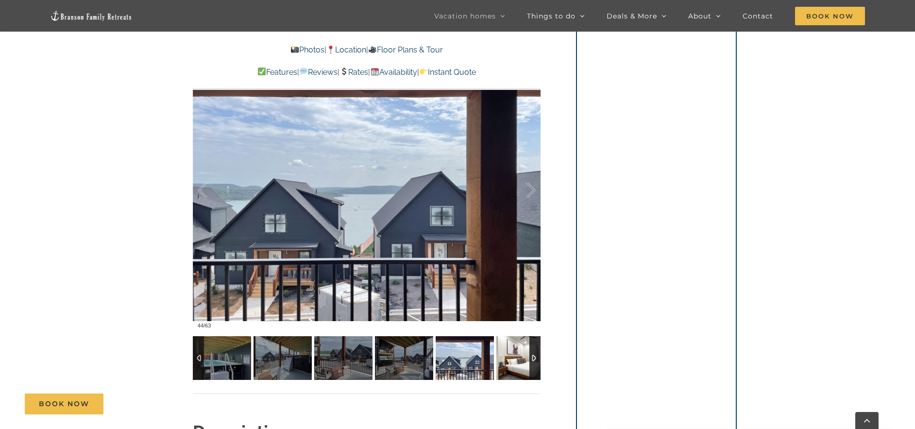
click at [518, 350] on img at bounding box center [525, 358] width 58 height 44
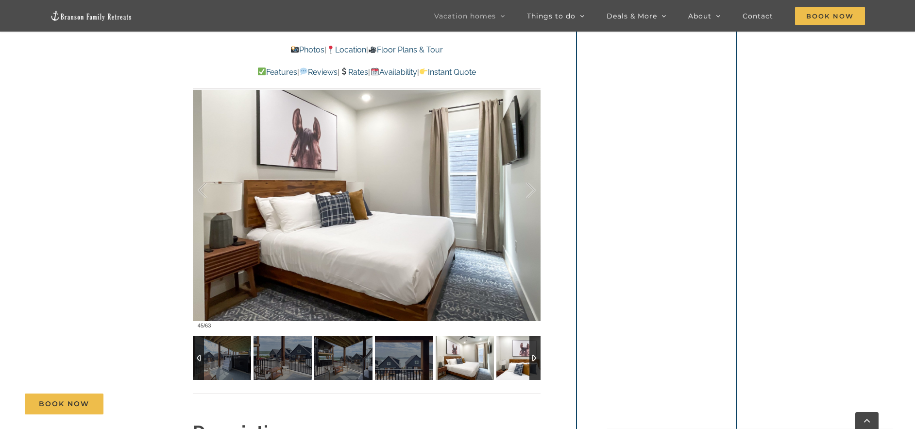
click at [518, 350] on img at bounding box center [525, 358] width 58 height 44
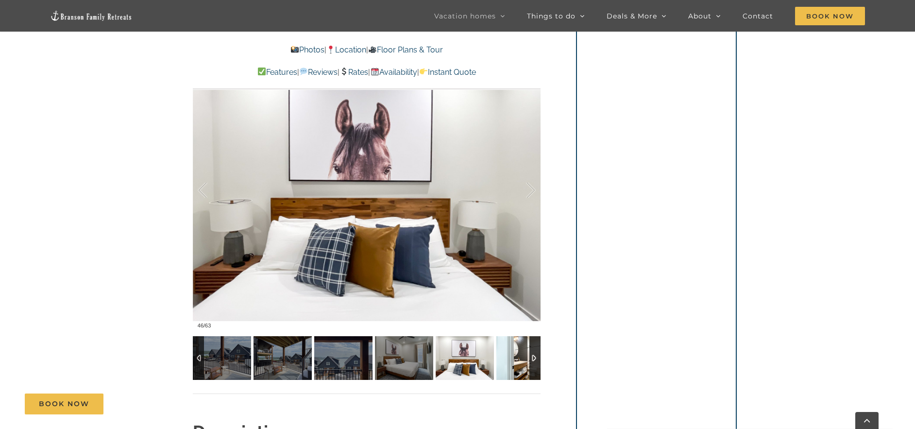
click at [518, 350] on img at bounding box center [525, 358] width 58 height 44
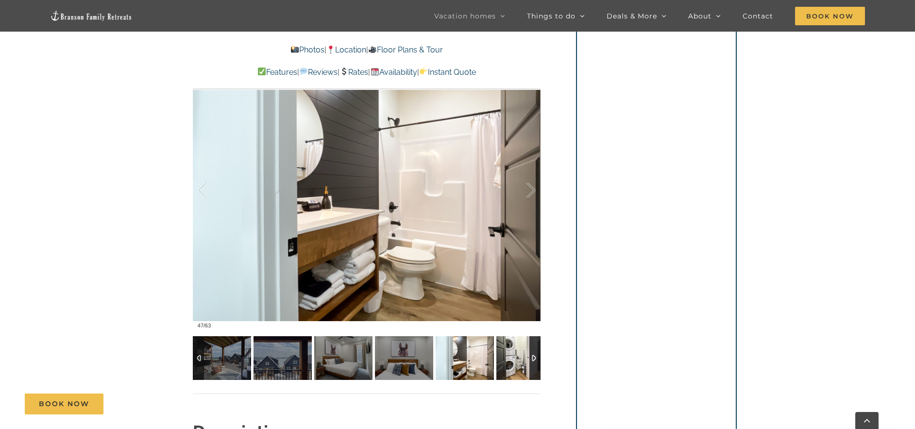
click at [518, 350] on img at bounding box center [525, 358] width 58 height 44
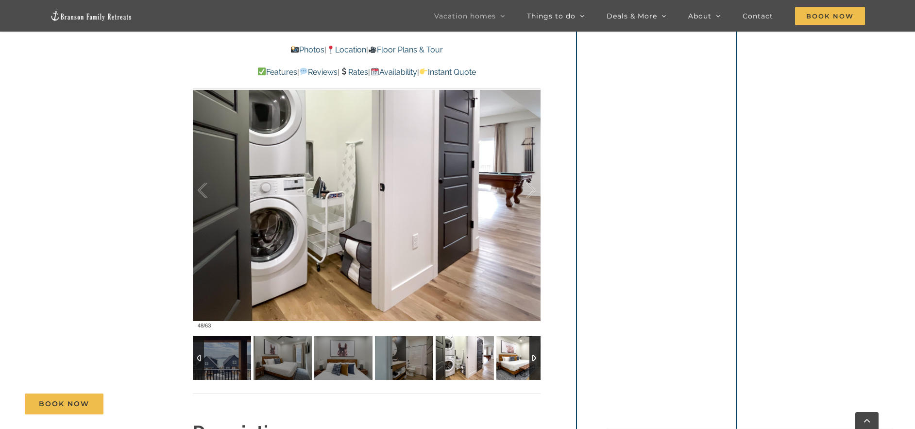
click at [518, 350] on img at bounding box center [525, 358] width 58 height 44
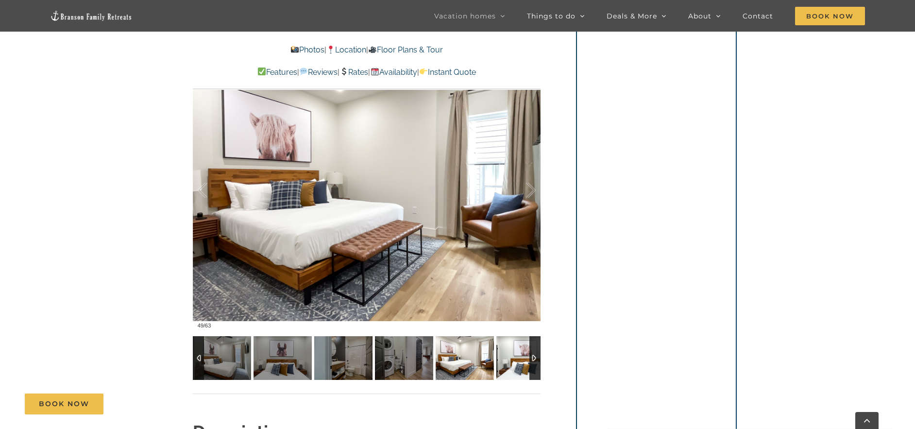
click at [518, 350] on img at bounding box center [525, 358] width 58 height 44
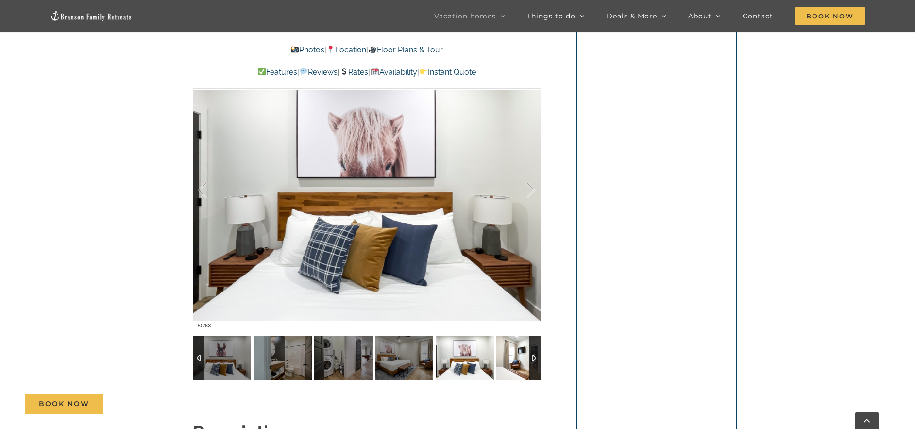
click at [518, 350] on img at bounding box center [525, 358] width 58 height 44
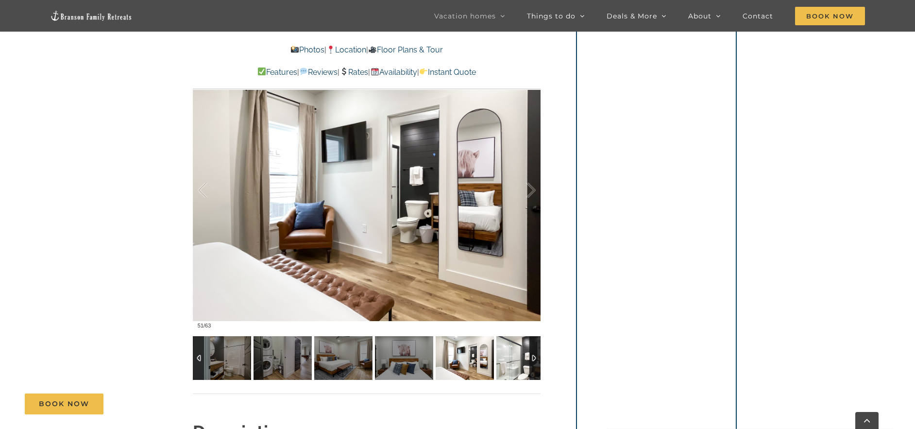
click at [518, 350] on img at bounding box center [525, 358] width 58 height 44
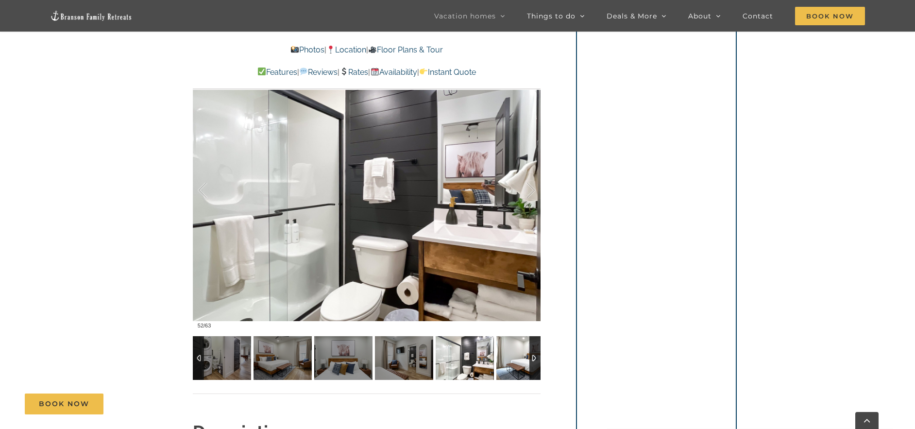
click at [518, 350] on img at bounding box center [525, 358] width 58 height 44
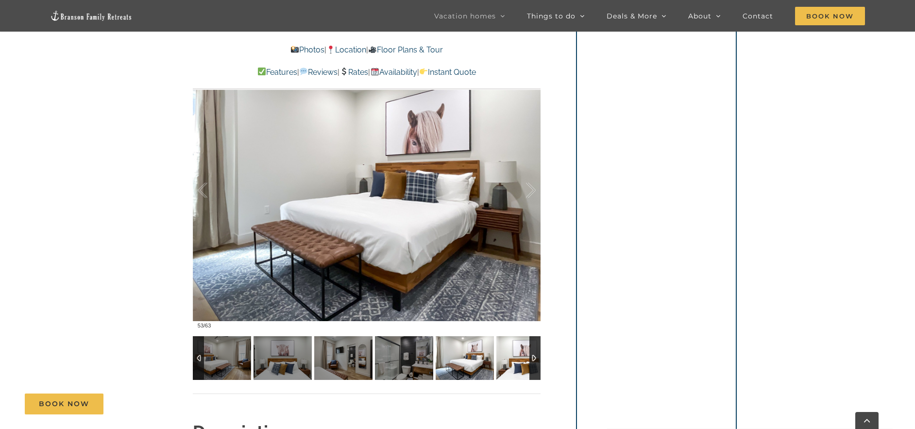
click at [518, 350] on img at bounding box center [525, 358] width 58 height 44
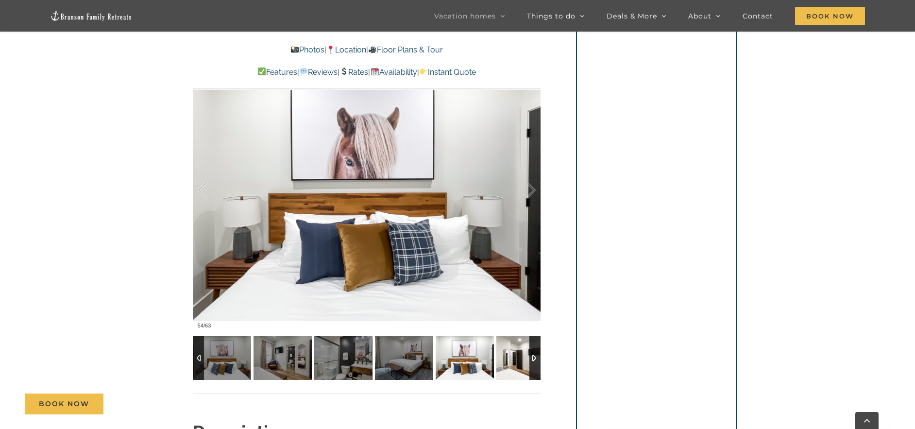
click at [518, 350] on img at bounding box center [525, 358] width 58 height 44
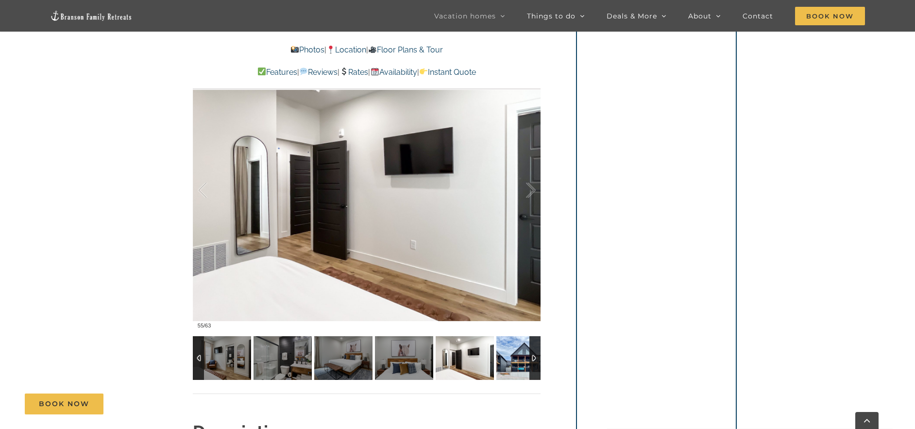
click at [518, 350] on img at bounding box center [525, 358] width 58 height 44
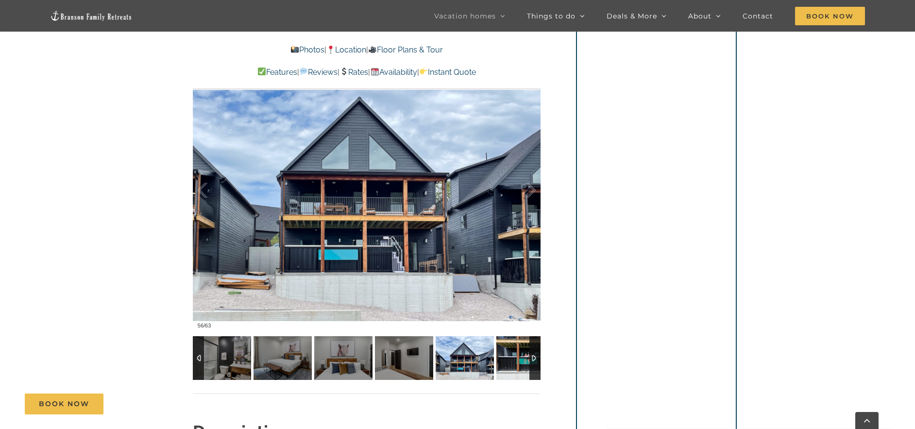
click at [518, 350] on img at bounding box center [525, 358] width 58 height 44
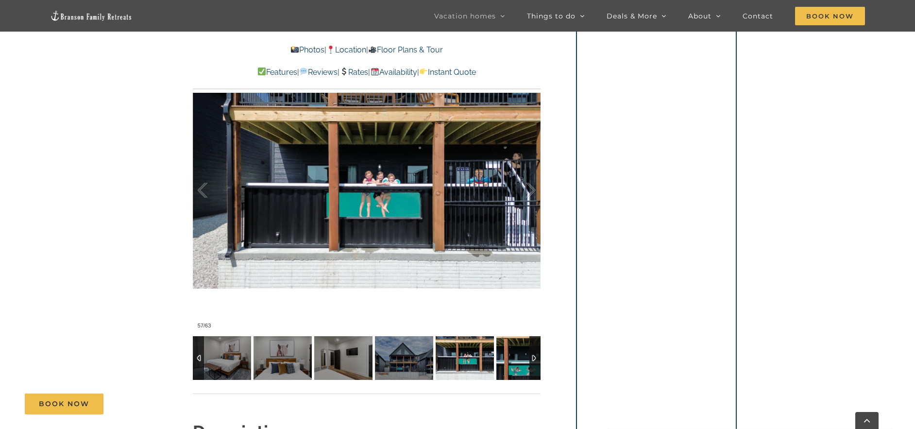
click at [518, 350] on img at bounding box center [525, 358] width 58 height 44
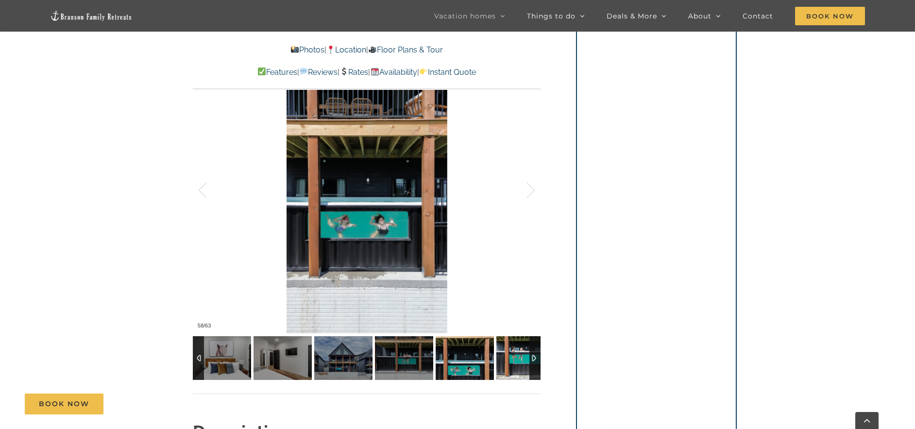
click at [518, 350] on img at bounding box center [525, 358] width 58 height 44
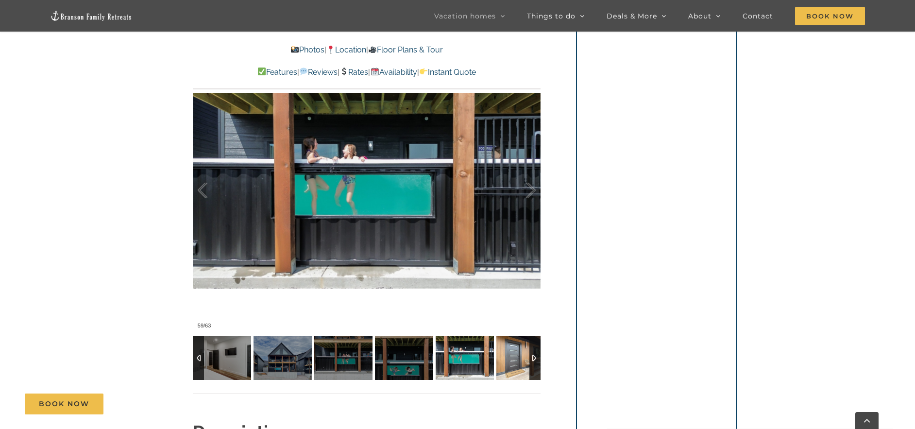
click at [518, 350] on img at bounding box center [525, 358] width 58 height 44
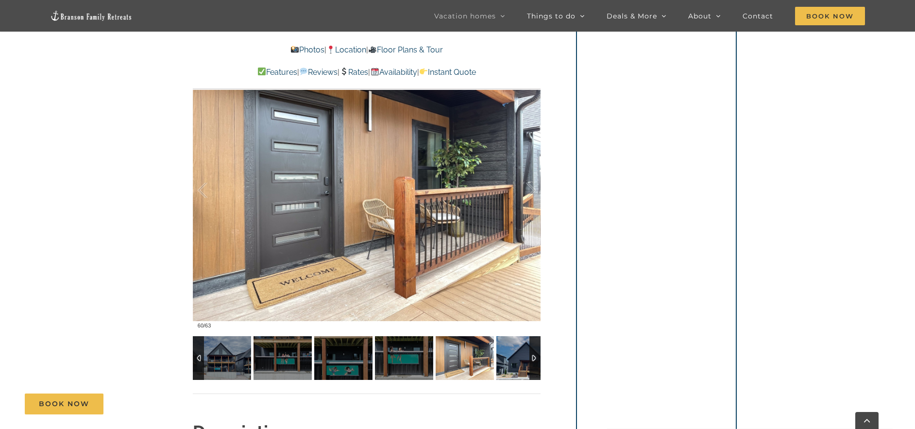
click at [519, 349] on img at bounding box center [525, 358] width 58 height 44
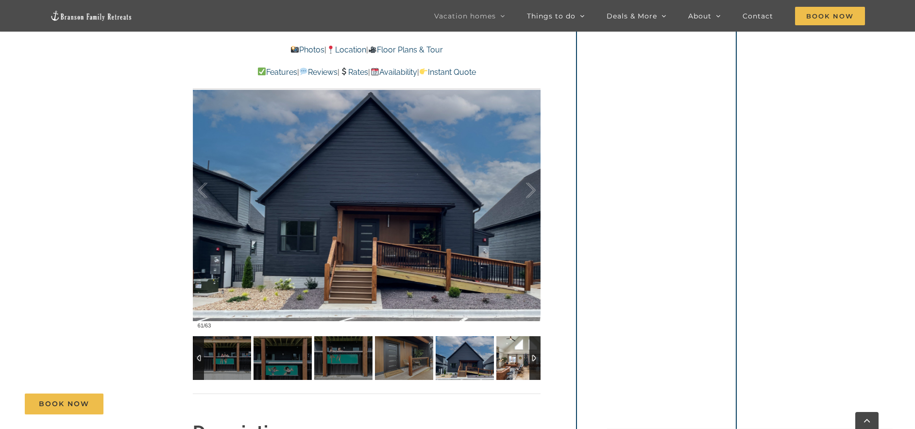
click at [519, 349] on img at bounding box center [525, 358] width 58 height 44
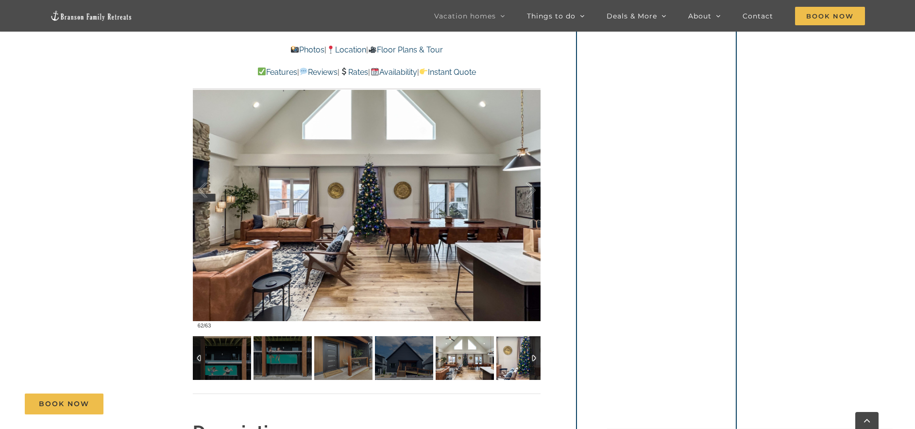
click at [519, 349] on img at bounding box center [525, 358] width 58 height 44
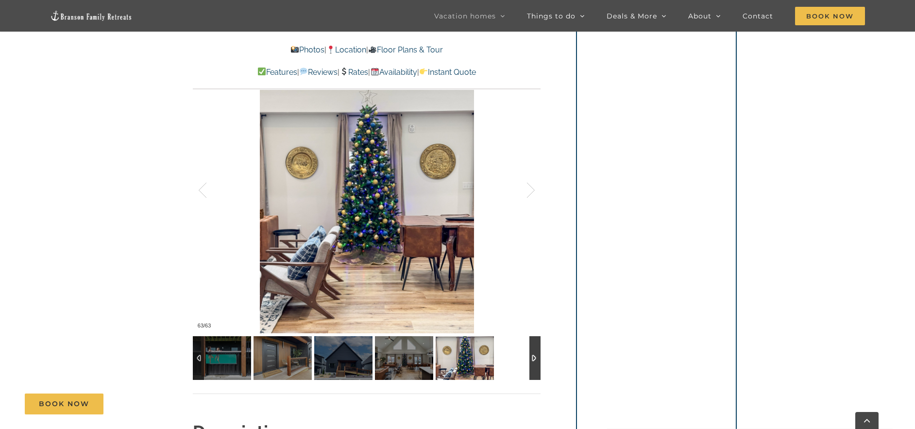
click at [519, 349] on div at bounding box center [367, 358] width 348 height 44
click at [355, 52] on link "Location" at bounding box center [346, 49] width 40 height 9
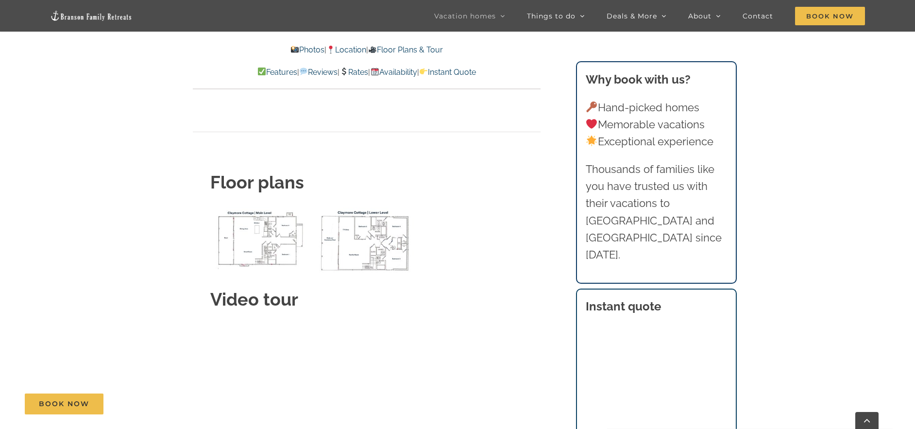
scroll to position [3560, 0]
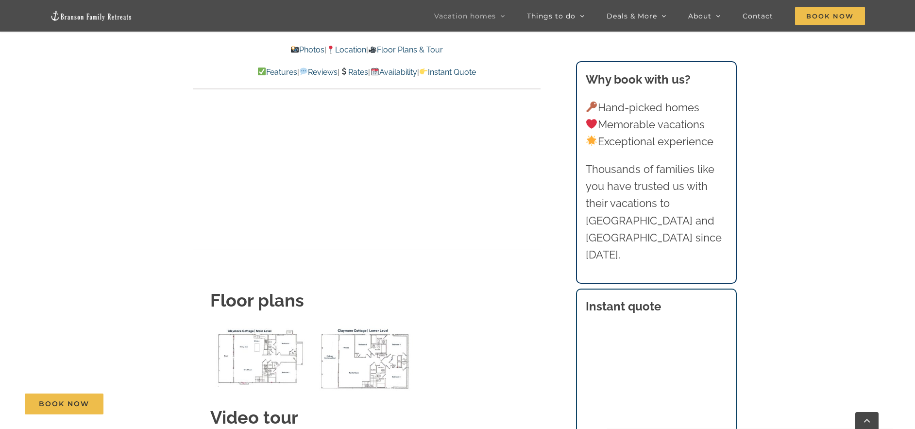
click at [257, 337] on img "Claymore Cottage main level floor plan" at bounding box center [260, 356] width 101 height 62
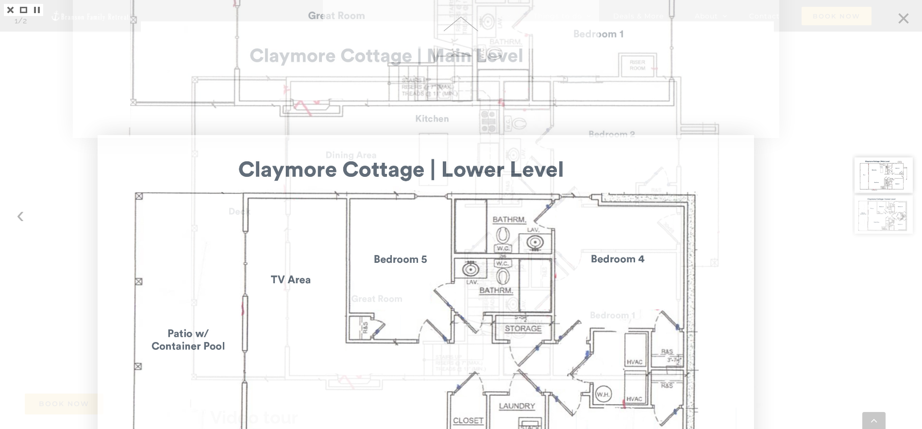
click at [18, 218] on div at bounding box center [461, 214] width 922 height 429
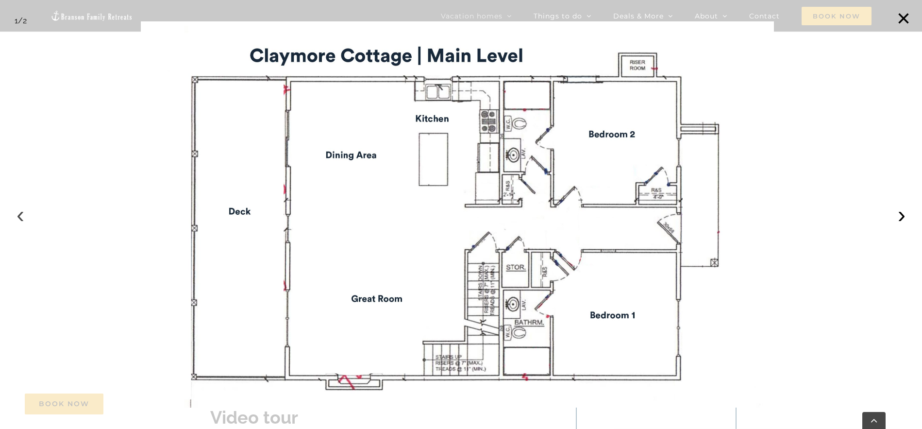
click at [25, 217] on button "‹" at bounding box center [20, 214] width 21 height 21
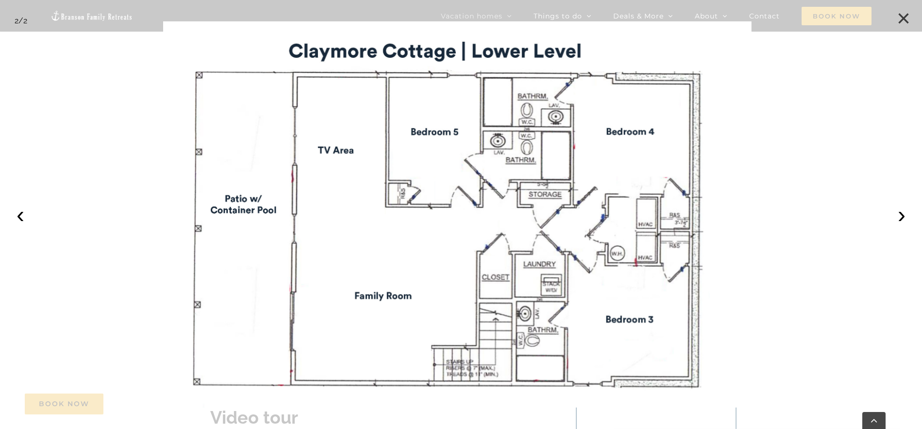
click at [905, 21] on button "×" at bounding box center [903, 18] width 21 height 21
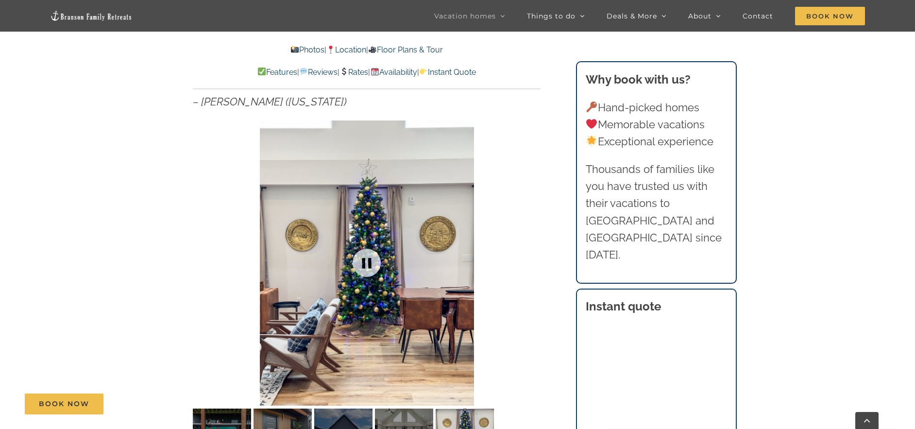
scroll to position [646, 0]
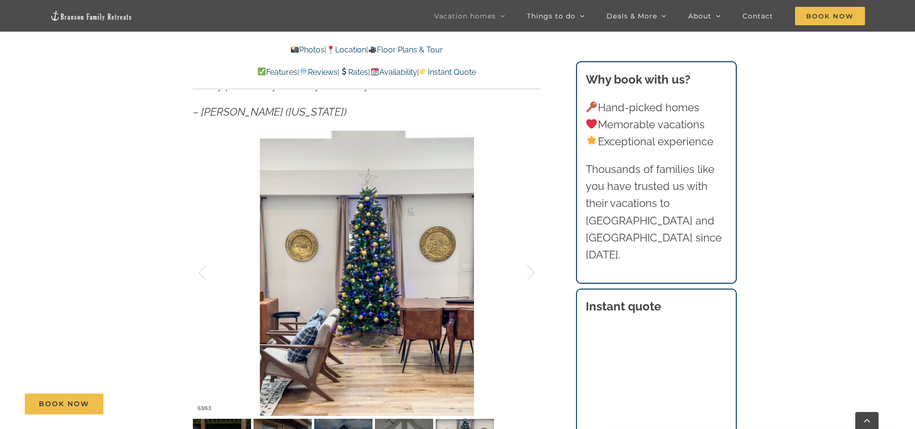
click at [364, 262] on link at bounding box center [366, 273] width 39 height 39
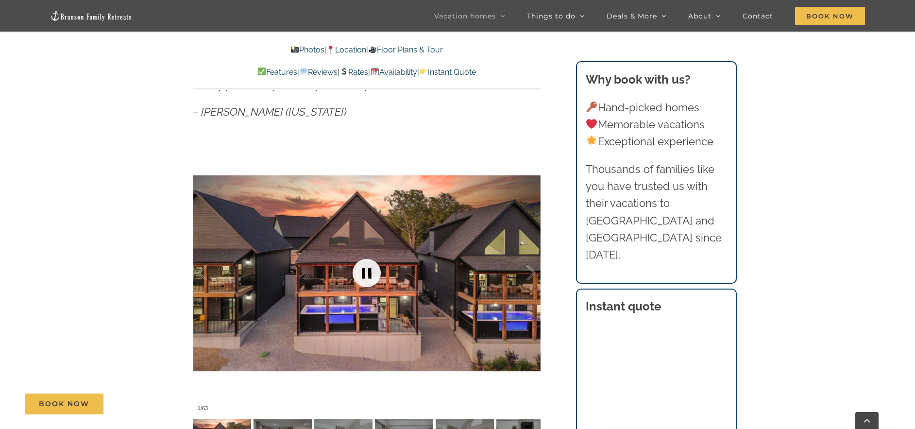
click at [368, 263] on link at bounding box center [366, 273] width 39 height 39
click at [372, 270] on link at bounding box center [366, 273] width 39 height 39
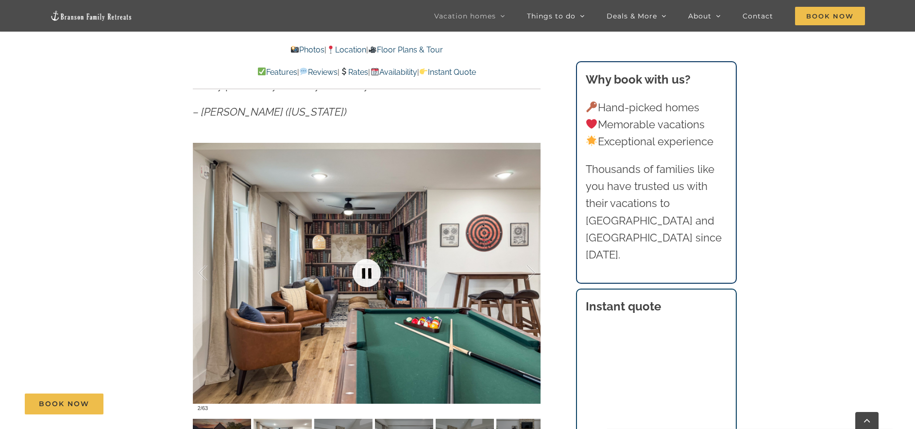
click at [372, 270] on link at bounding box center [366, 273] width 39 height 39
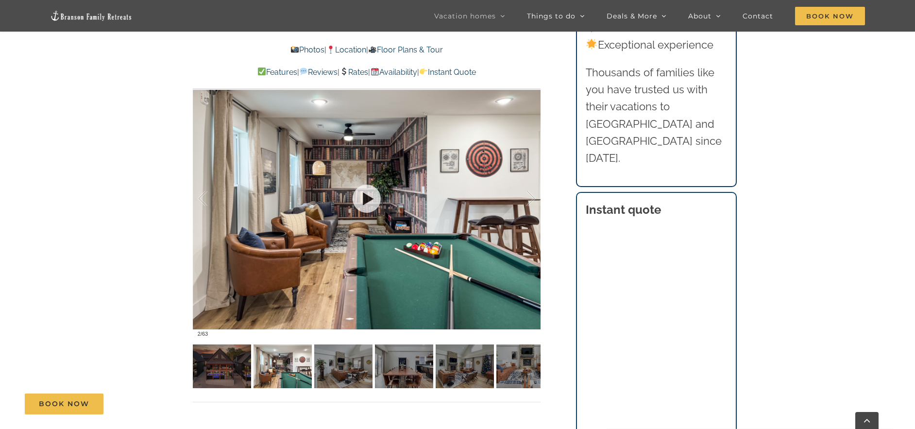
scroll to position [743, 0]
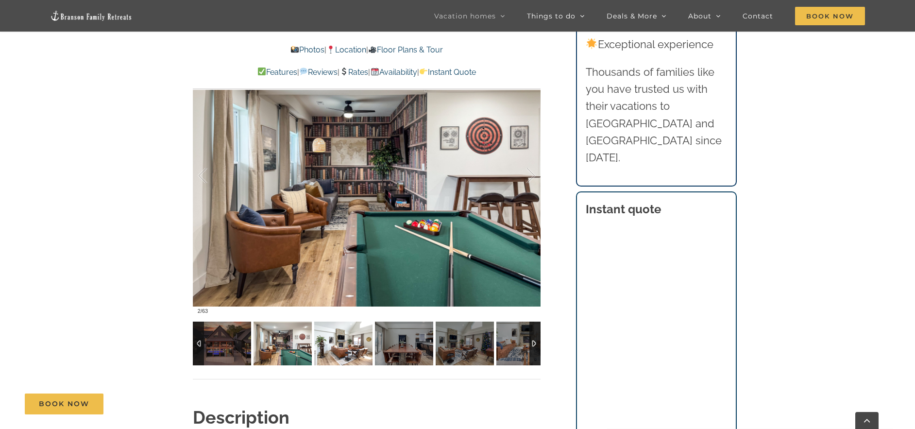
click at [321, 344] on img at bounding box center [343, 344] width 58 height 44
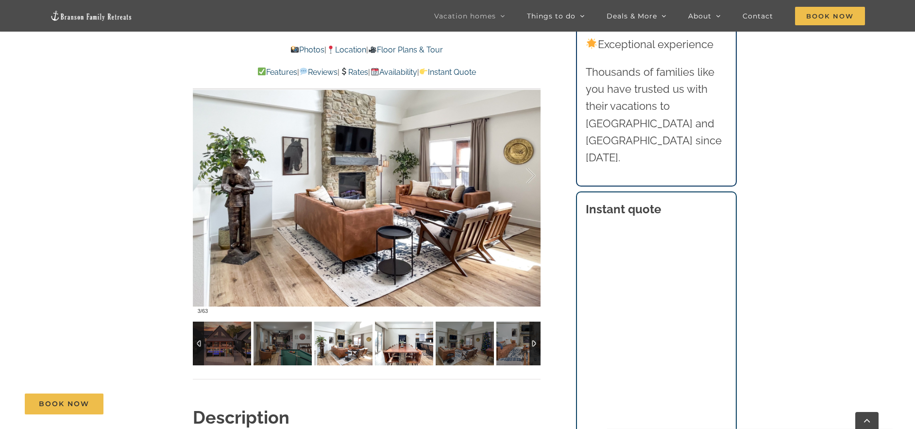
click at [391, 344] on img at bounding box center [404, 344] width 58 height 44
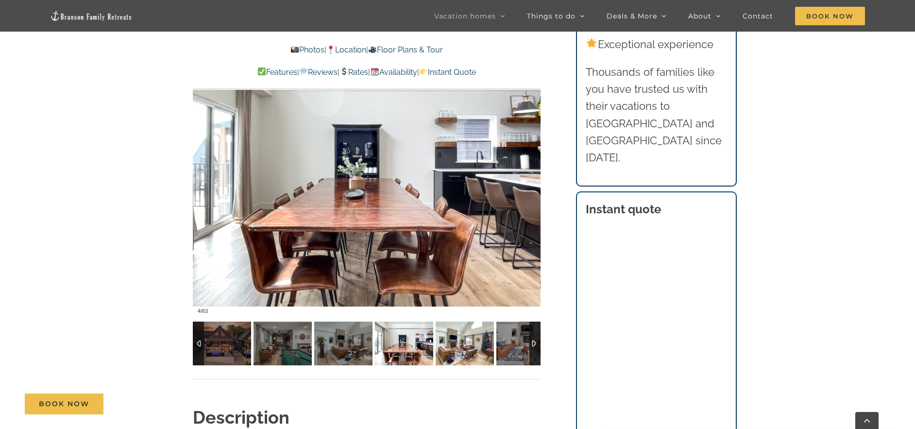
click at [448, 344] on img at bounding box center [465, 344] width 58 height 44
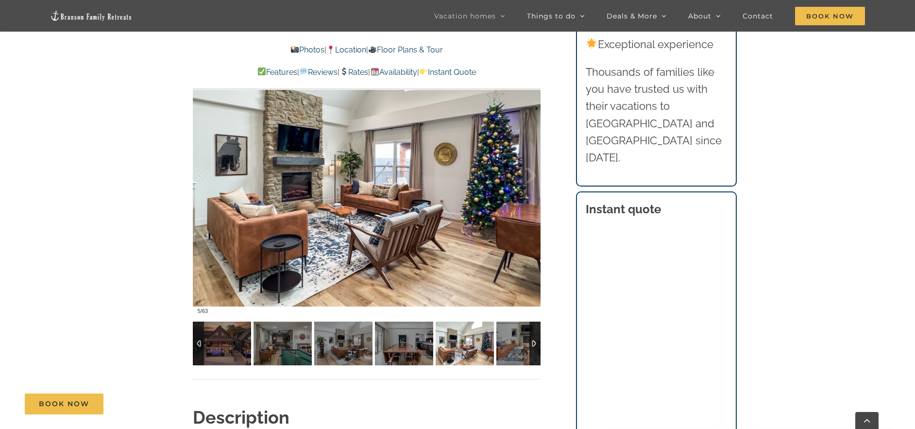
click at [476, 346] on img at bounding box center [465, 344] width 58 height 44
click at [507, 343] on img at bounding box center [525, 344] width 58 height 44
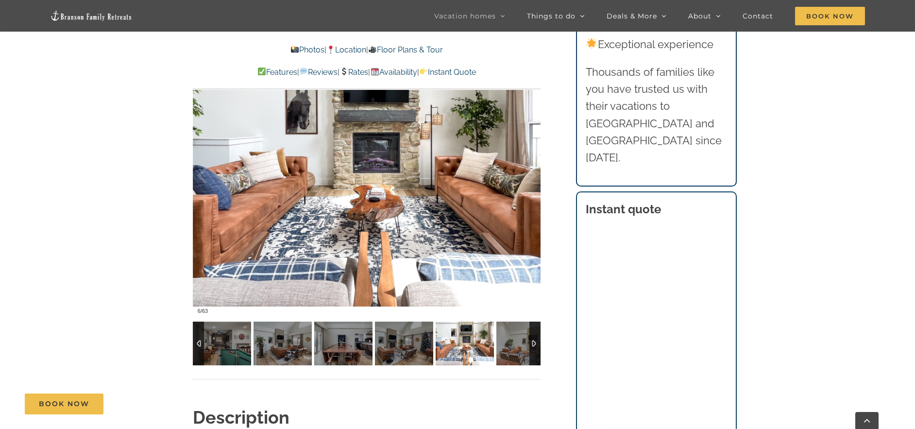
click at [535, 341] on div at bounding box center [534, 344] width 11 height 44
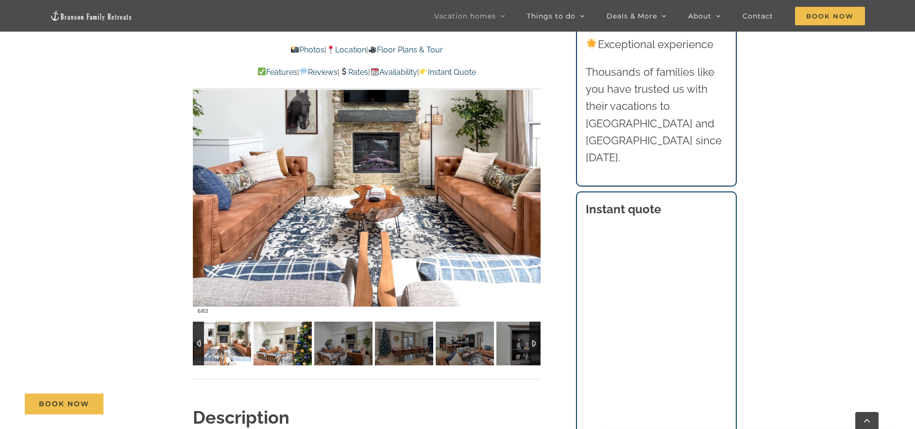
click at [303, 349] on img at bounding box center [283, 344] width 58 height 44
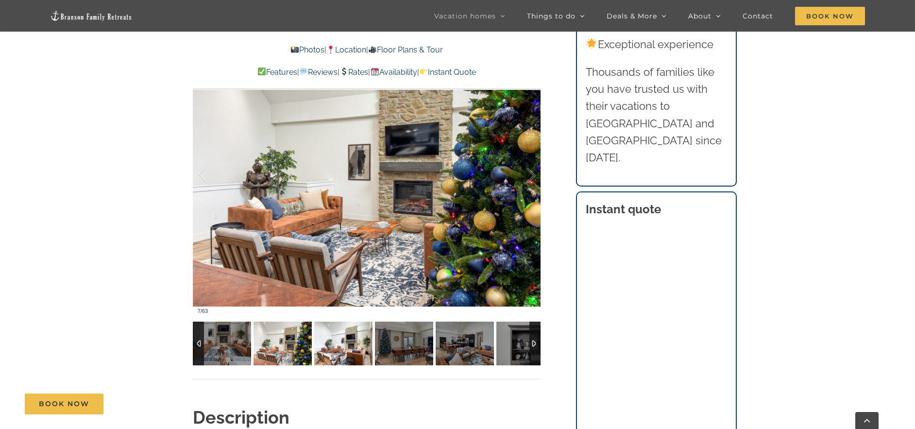
click at [330, 345] on img at bounding box center [343, 344] width 58 height 44
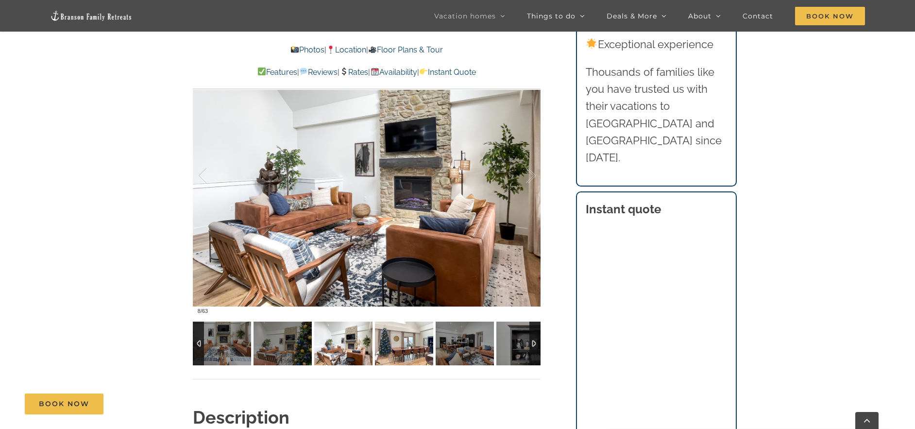
click at [386, 345] on img at bounding box center [404, 344] width 58 height 44
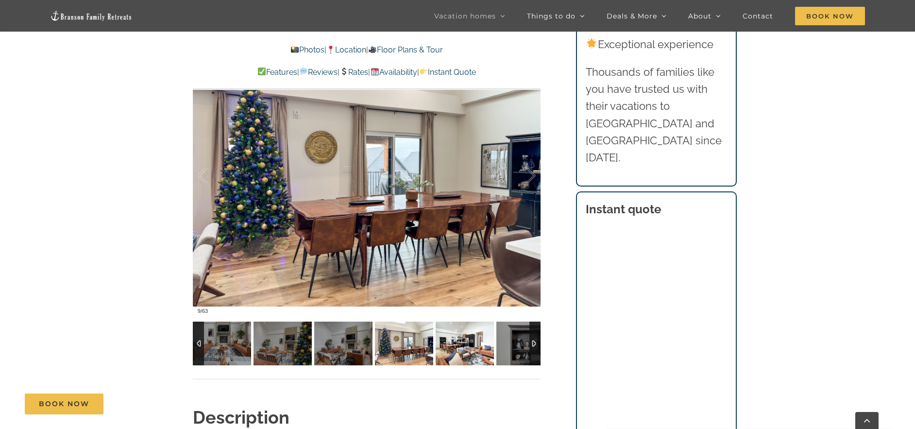
click at [453, 346] on img at bounding box center [465, 344] width 58 height 44
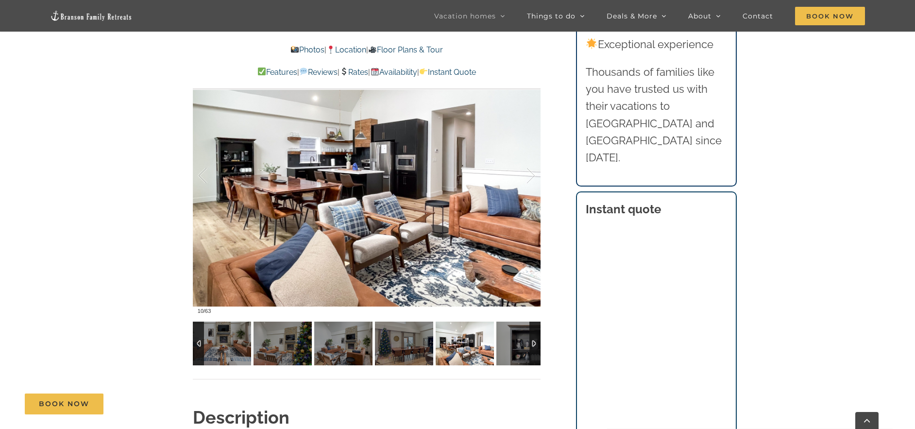
click at [466, 349] on img at bounding box center [465, 344] width 58 height 44
click at [511, 349] on img at bounding box center [525, 344] width 58 height 44
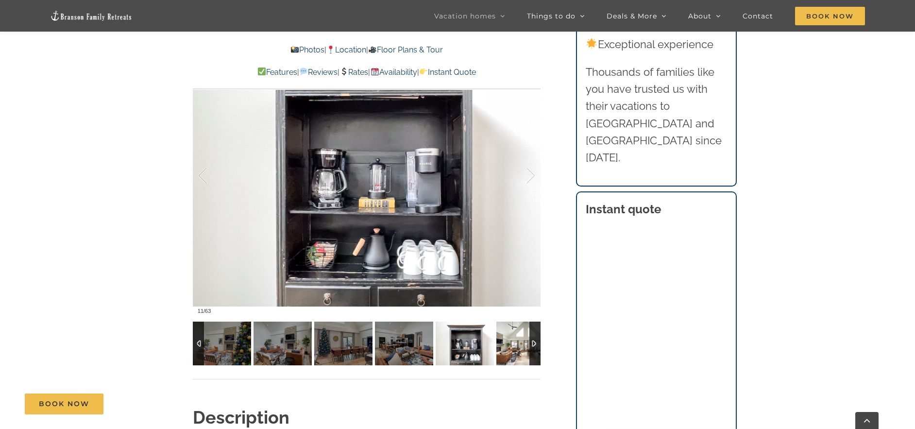
click at [518, 348] on img at bounding box center [525, 344] width 58 height 44
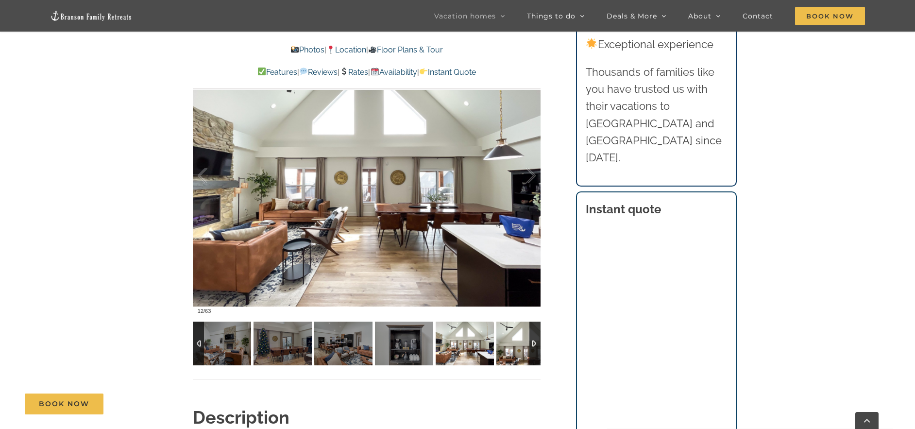
click at [518, 348] on img at bounding box center [525, 344] width 58 height 44
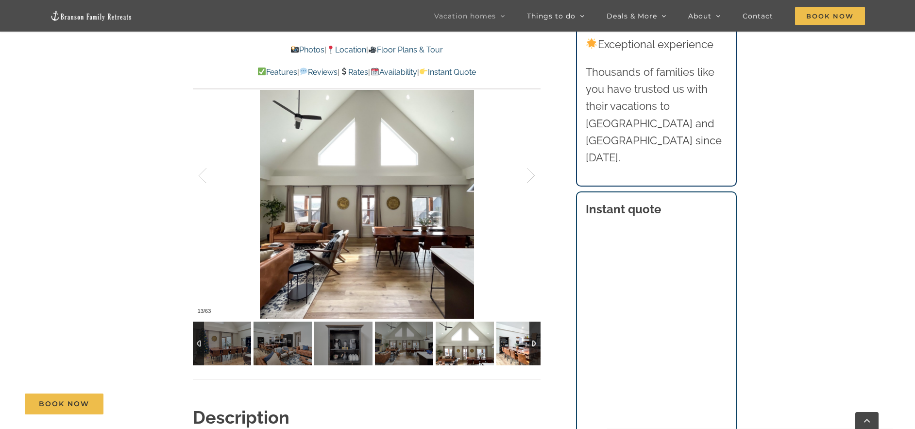
click at [518, 348] on img at bounding box center [525, 344] width 58 height 44
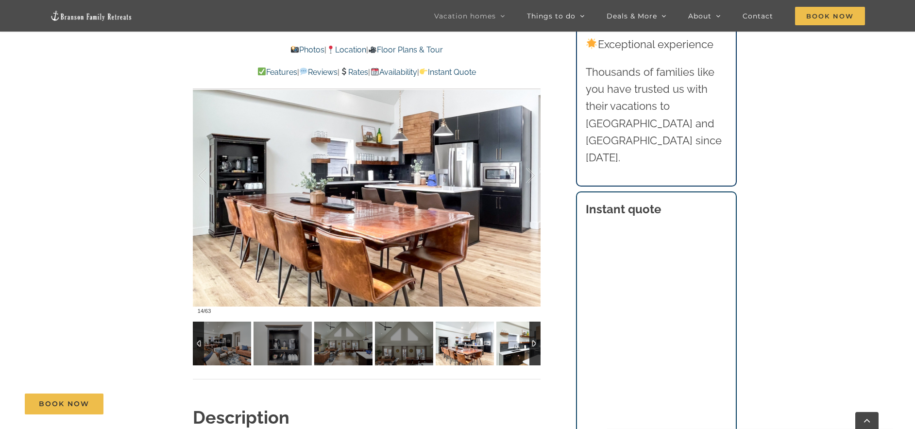
click at [519, 348] on img at bounding box center [525, 344] width 58 height 44
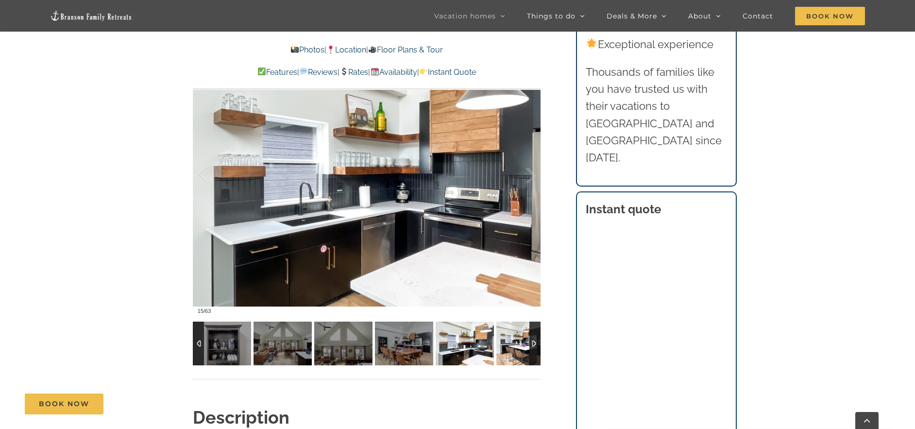
click at [519, 348] on img at bounding box center [525, 344] width 58 height 44
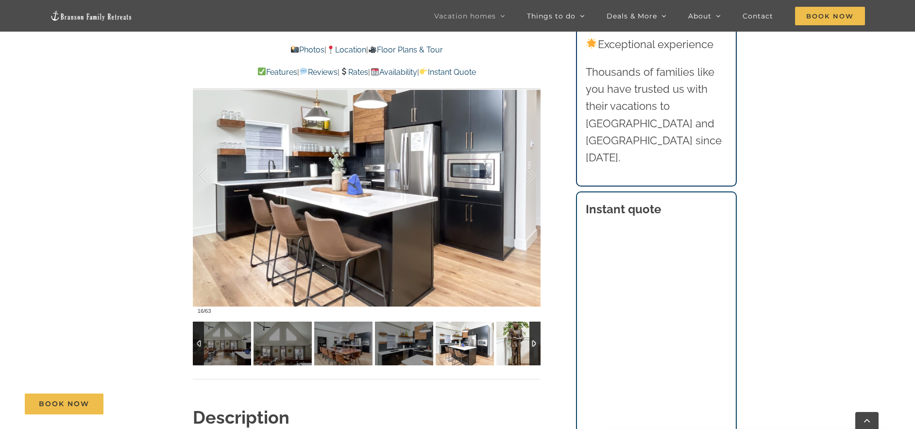
click at [519, 348] on img at bounding box center [525, 344] width 58 height 44
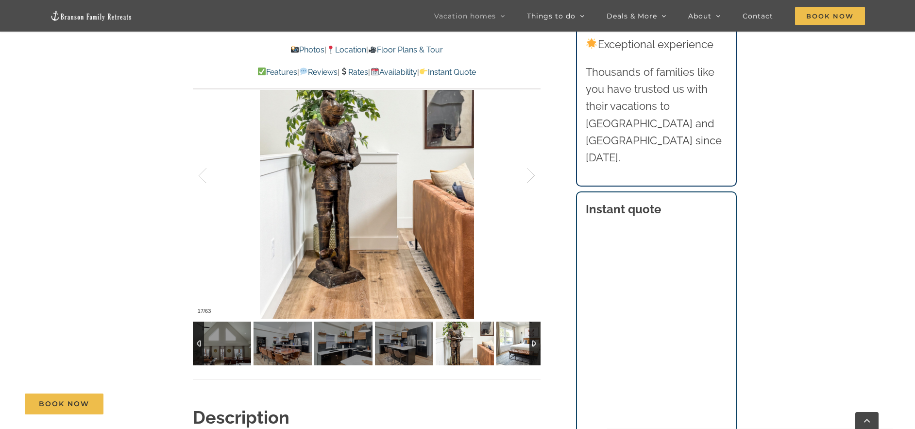
click at [520, 348] on img at bounding box center [525, 344] width 58 height 44
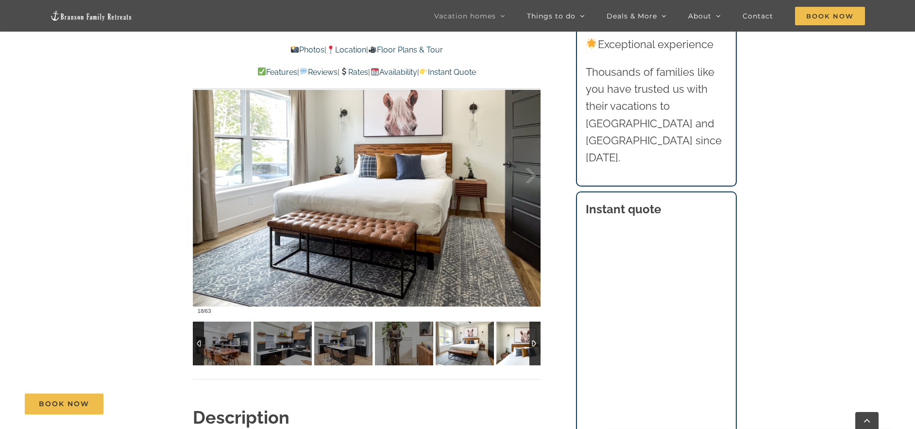
click at [520, 347] on img at bounding box center [525, 344] width 58 height 44
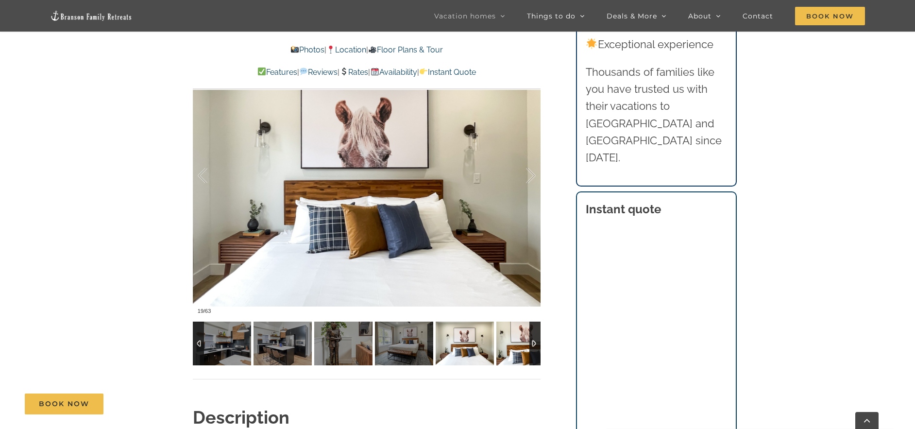
click at [520, 347] on img at bounding box center [525, 344] width 58 height 44
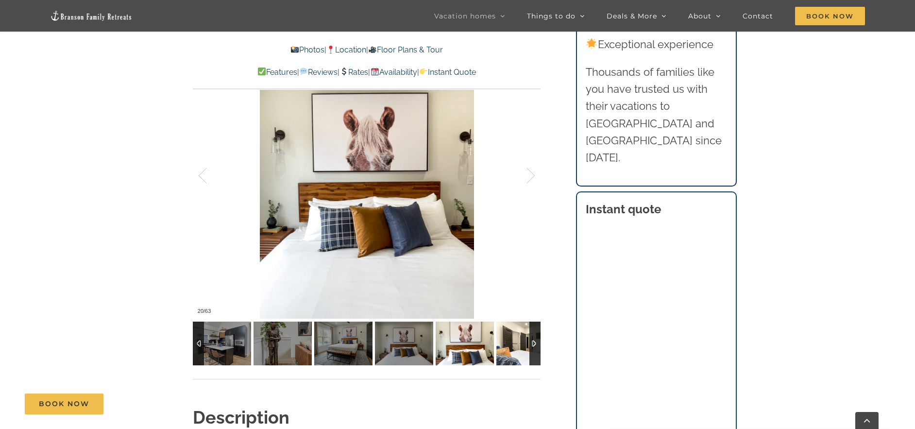
click at [520, 347] on img at bounding box center [525, 344] width 58 height 44
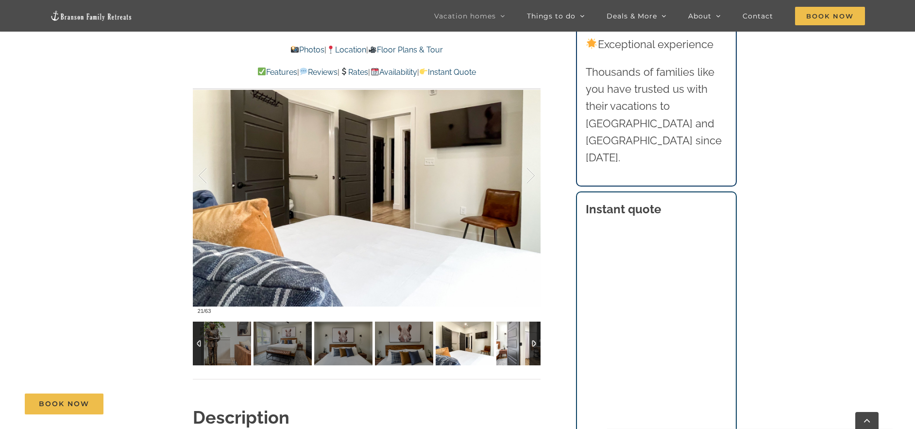
click at [520, 347] on img at bounding box center [525, 344] width 58 height 44
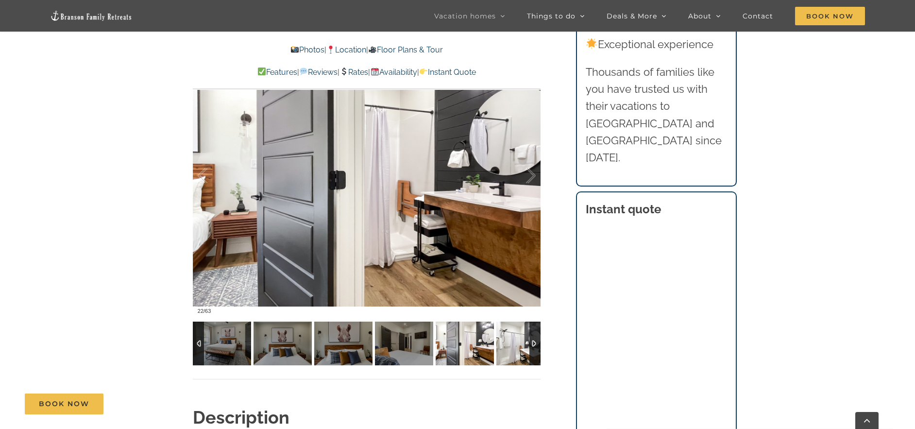
click at [520, 347] on img at bounding box center [525, 344] width 58 height 44
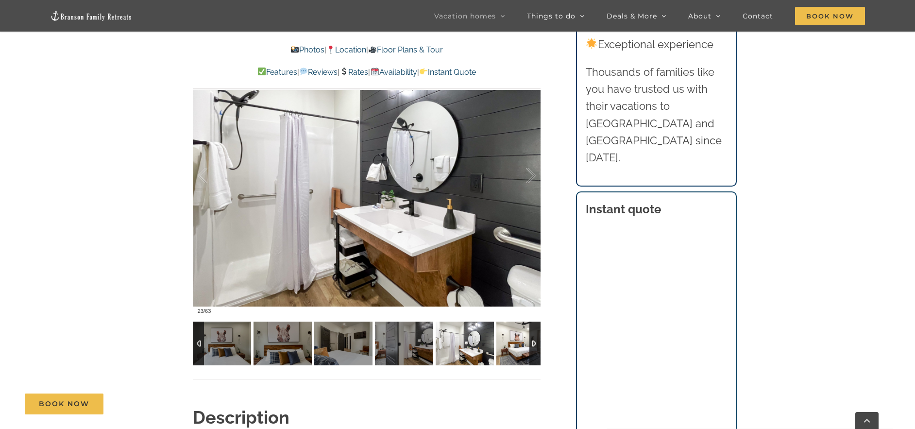
click at [520, 347] on img at bounding box center [525, 344] width 58 height 44
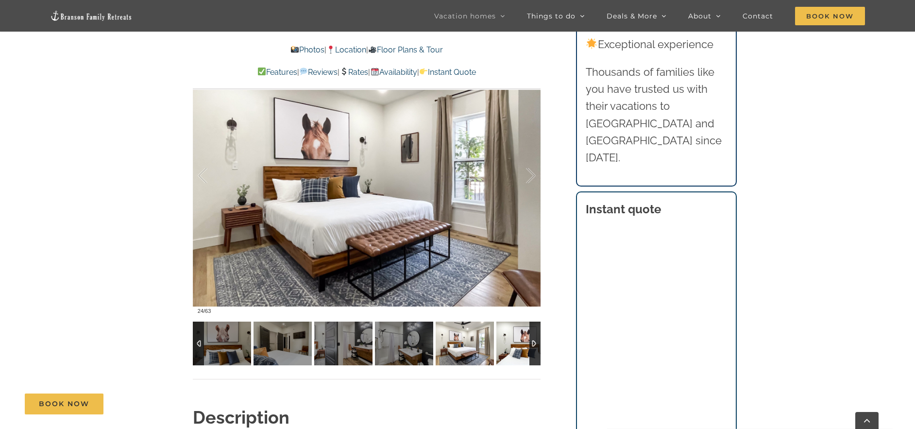
click at [520, 347] on img at bounding box center [525, 344] width 58 height 44
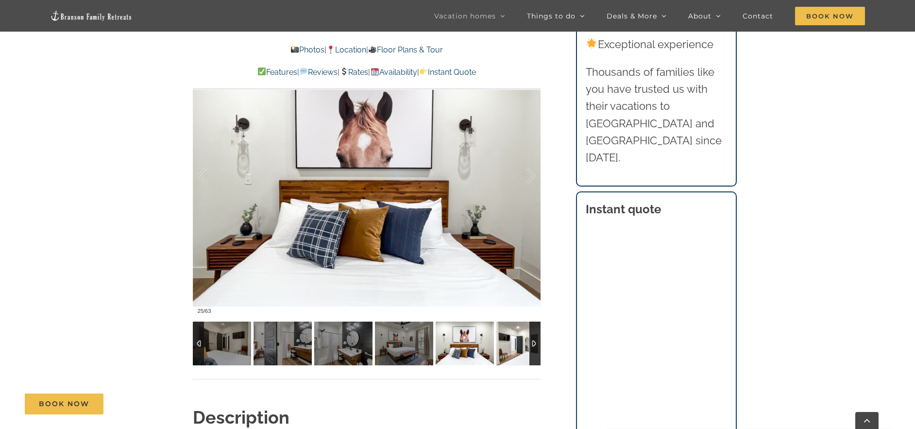
click at [520, 347] on img at bounding box center [525, 344] width 58 height 44
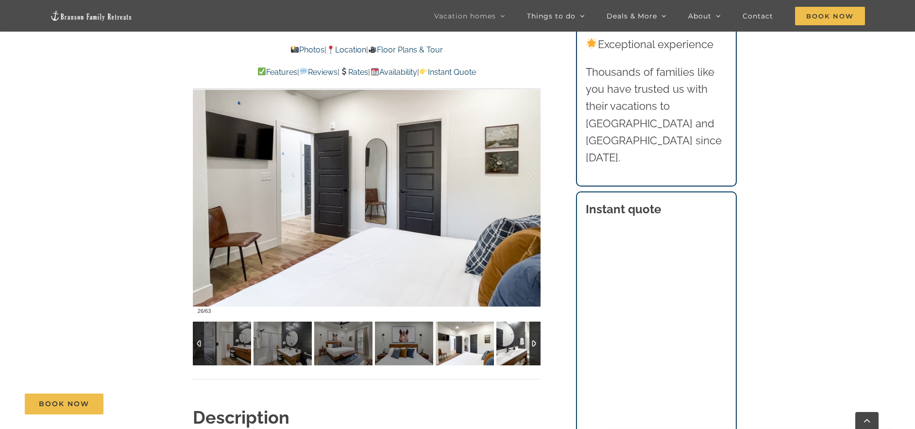
click at [520, 347] on img at bounding box center [525, 344] width 58 height 44
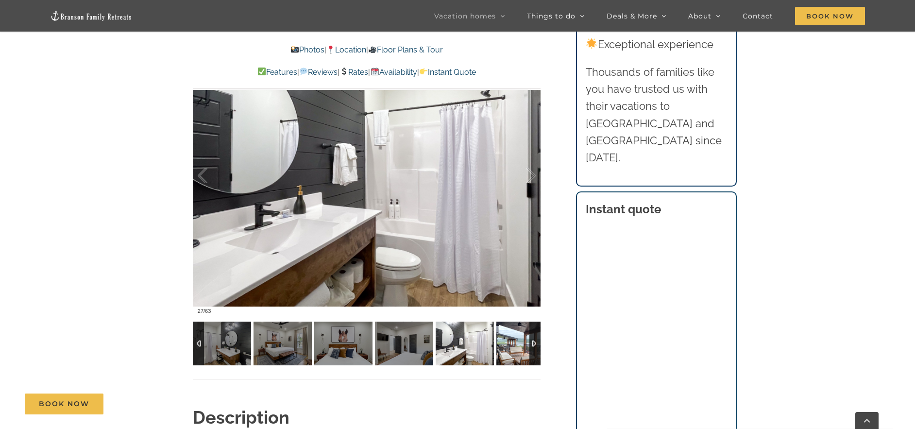
click at [520, 347] on img at bounding box center [525, 344] width 58 height 44
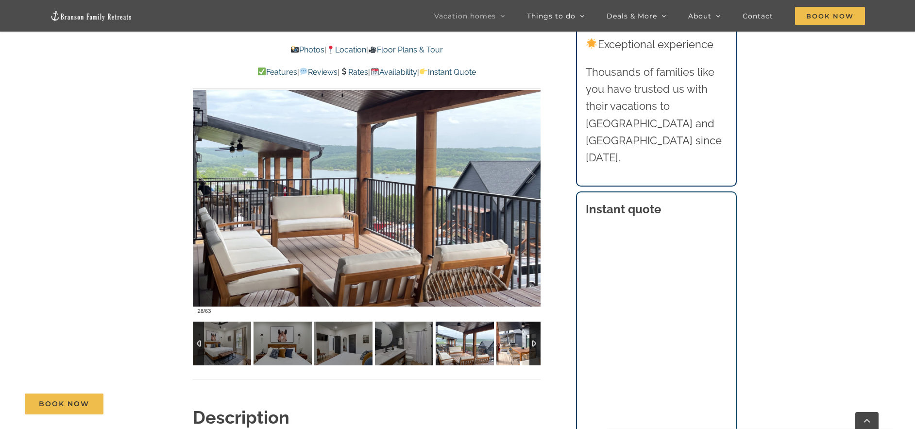
click at [512, 338] on img at bounding box center [525, 344] width 58 height 44
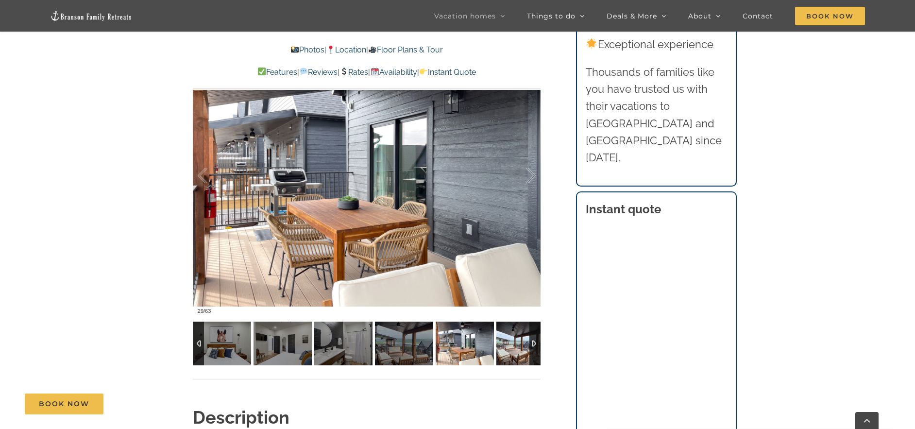
click at [520, 335] on img at bounding box center [525, 344] width 58 height 44
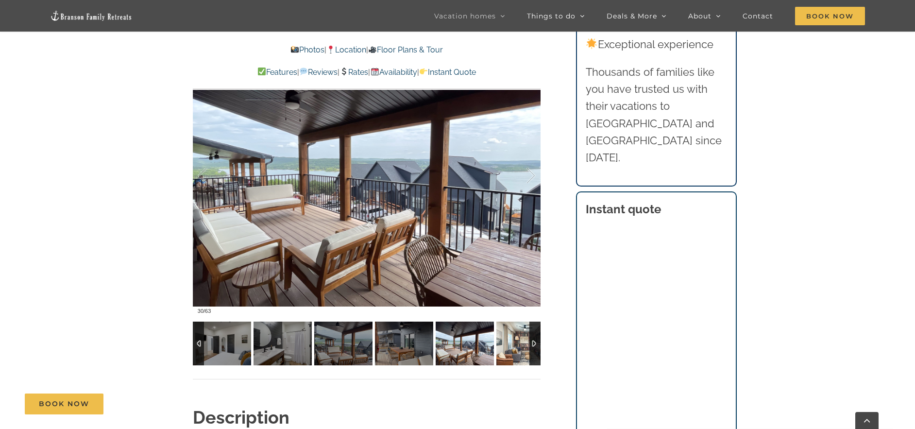
click at [520, 335] on img at bounding box center [525, 344] width 58 height 44
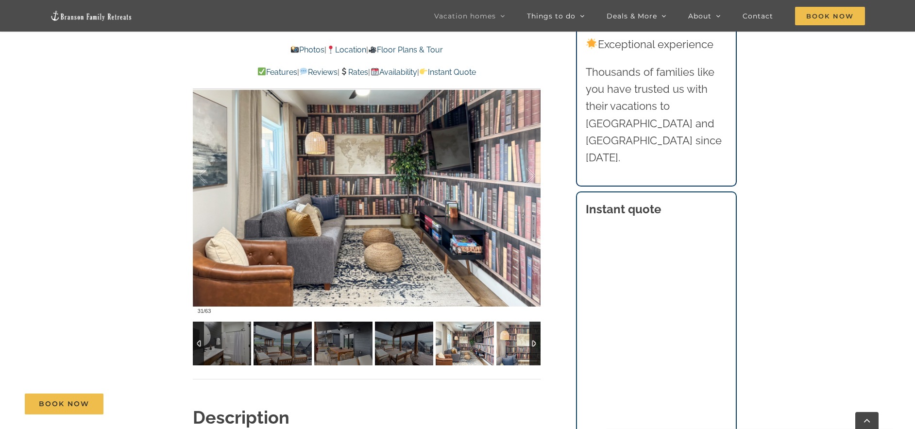
click at [507, 343] on img at bounding box center [525, 344] width 58 height 44
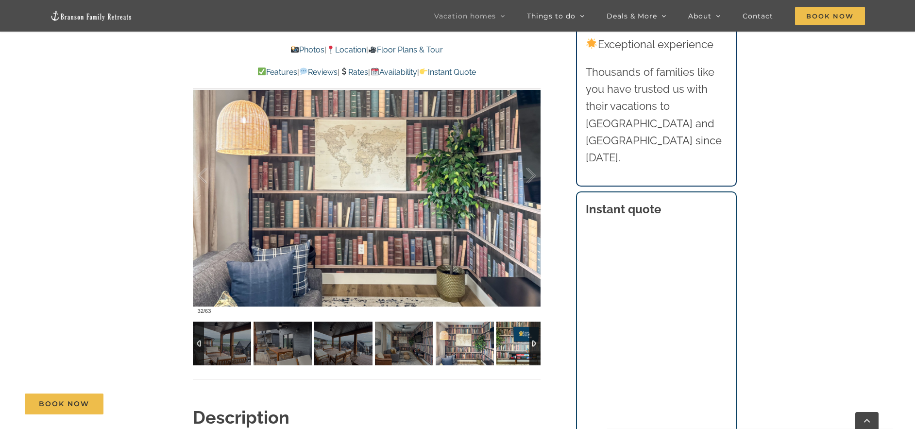
click at [507, 342] on img at bounding box center [525, 344] width 58 height 44
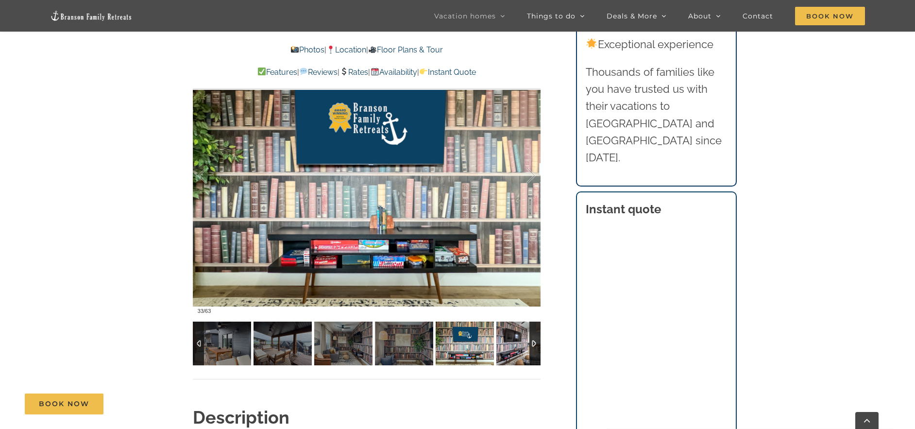
click at [507, 341] on img at bounding box center [525, 344] width 58 height 44
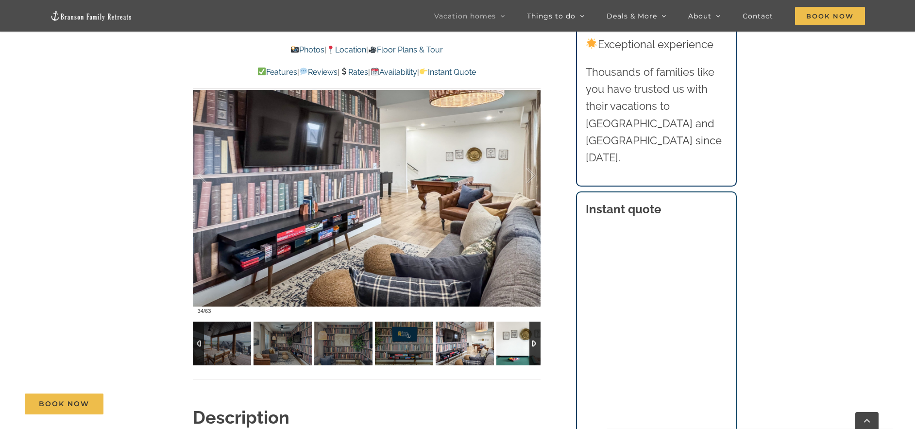
click at [508, 340] on img at bounding box center [525, 344] width 58 height 44
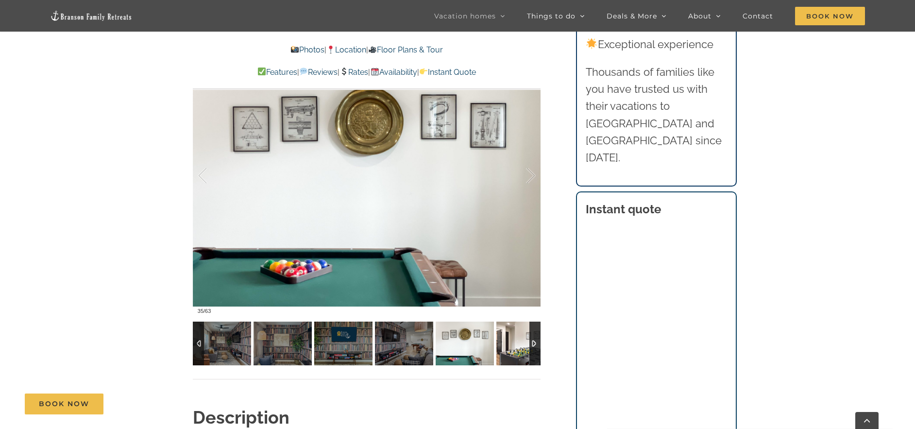
click at [509, 340] on img at bounding box center [525, 344] width 58 height 44
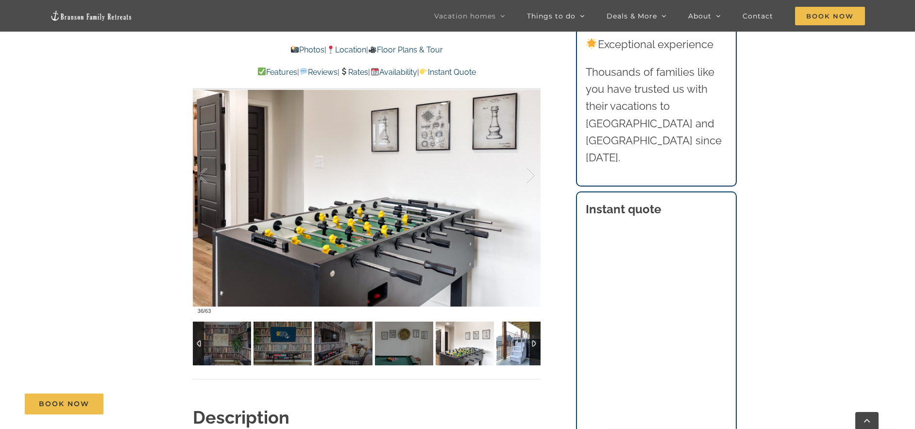
click at [508, 340] on img at bounding box center [525, 344] width 58 height 44
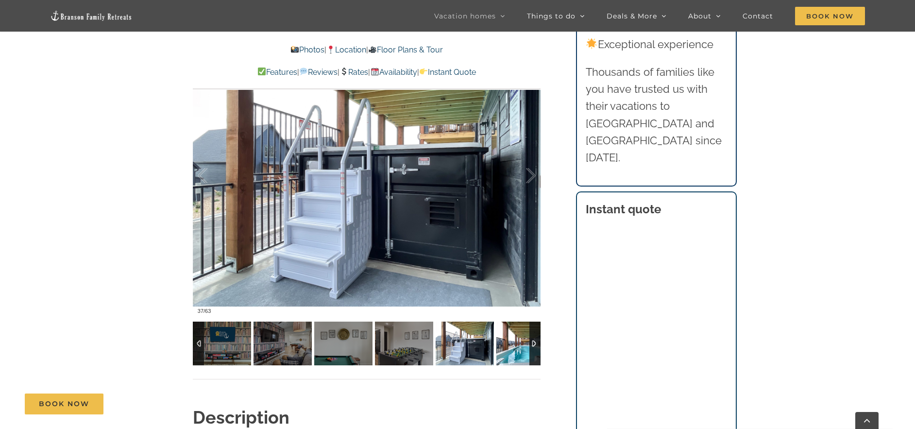
click at [508, 340] on img at bounding box center [525, 344] width 58 height 44
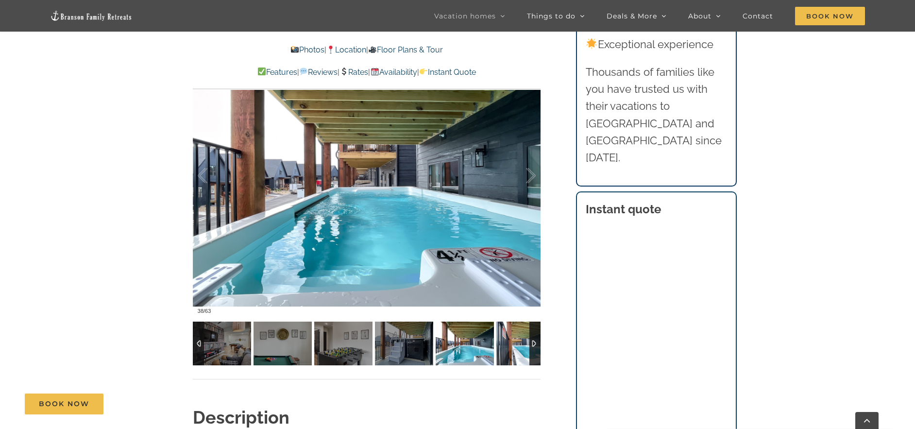
click at [508, 340] on img at bounding box center [525, 344] width 58 height 44
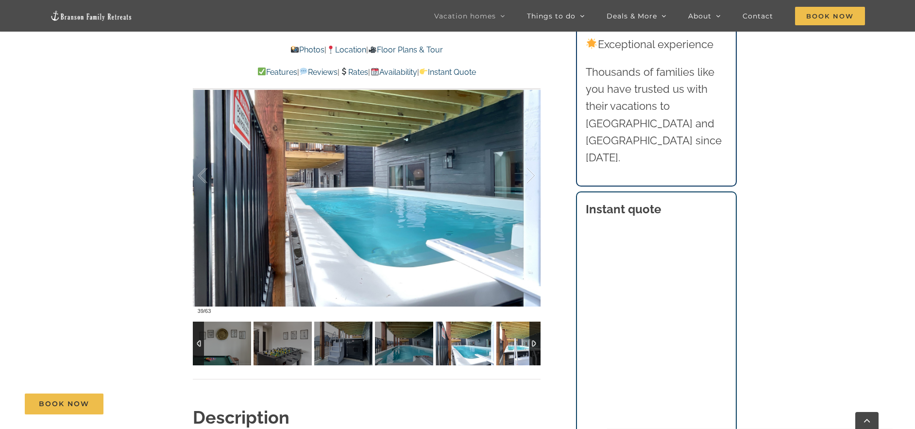
click at [508, 340] on img at bounding box center [525, 344] width 58 height 44
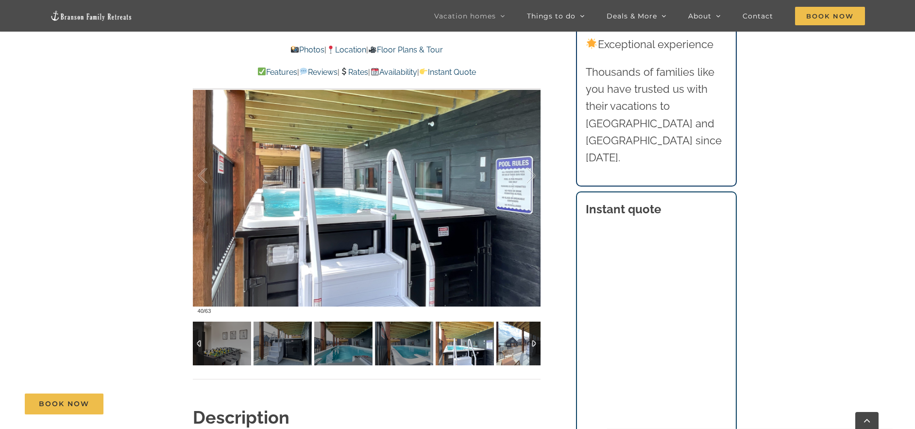
click at [508, 340] on img at bounding box center [525, 344] width 58 height 44
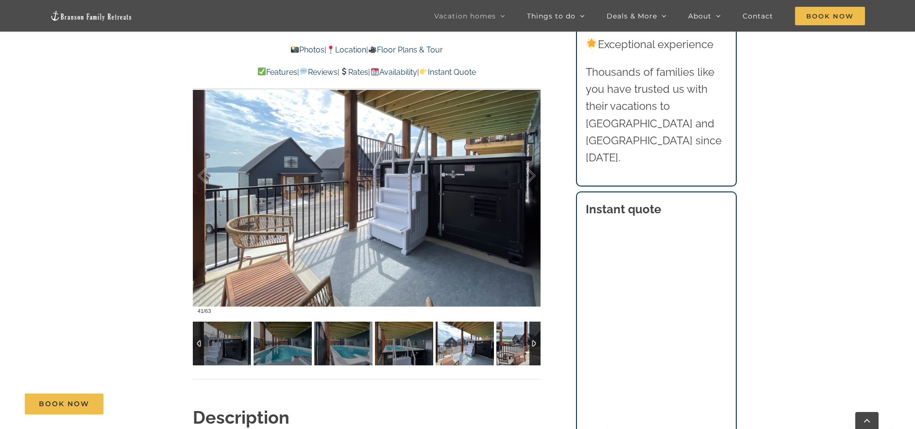
click at [508, 340] on img at bounding box center [525, 344] width 58 height 44
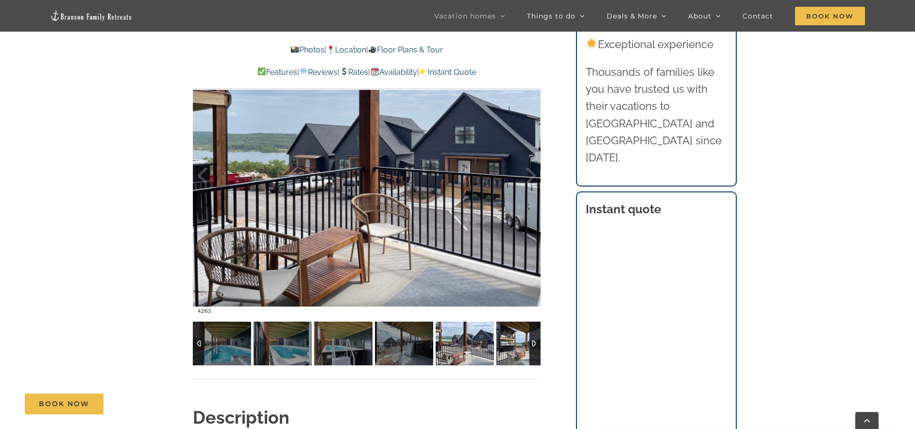
click at [505, 337] on img at bounding box center [525, 344] width 58 height 44
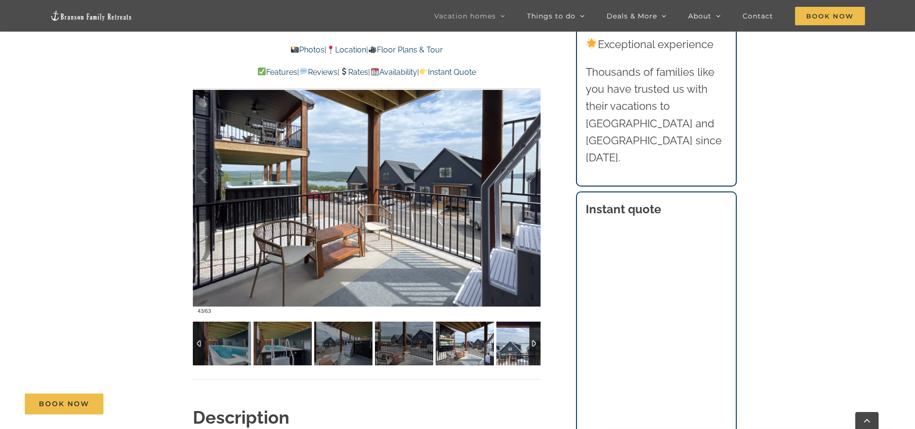
click at [504, 337] on img at bounding box center [525, 344] width 58 height 44
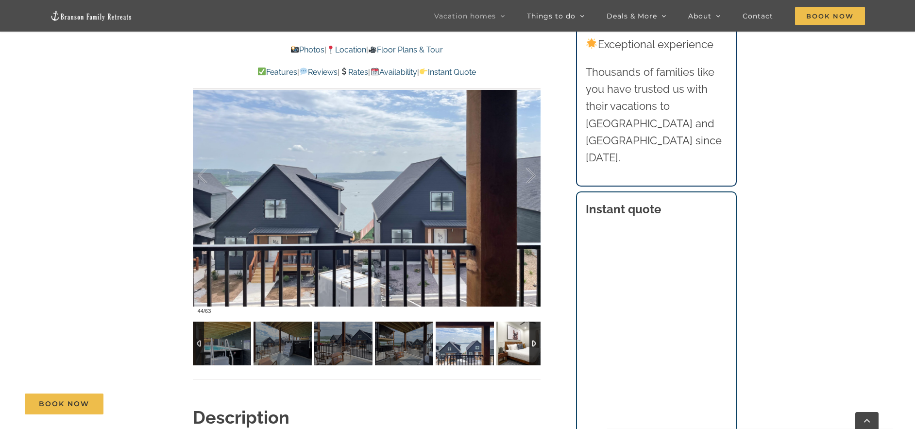
click at [504, 337] on img at bounding box center [525, 344] width 58 height 44
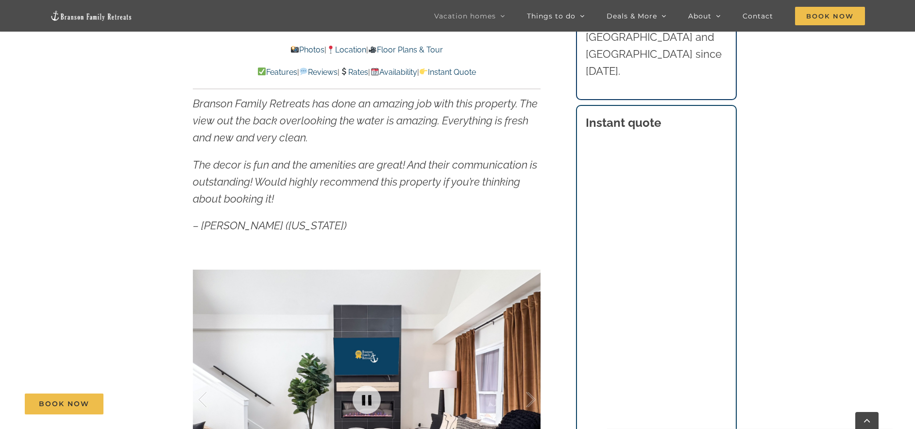
scroll to position [631, 0]
